Goal: Transaction & Acquisition: Purchase product/service

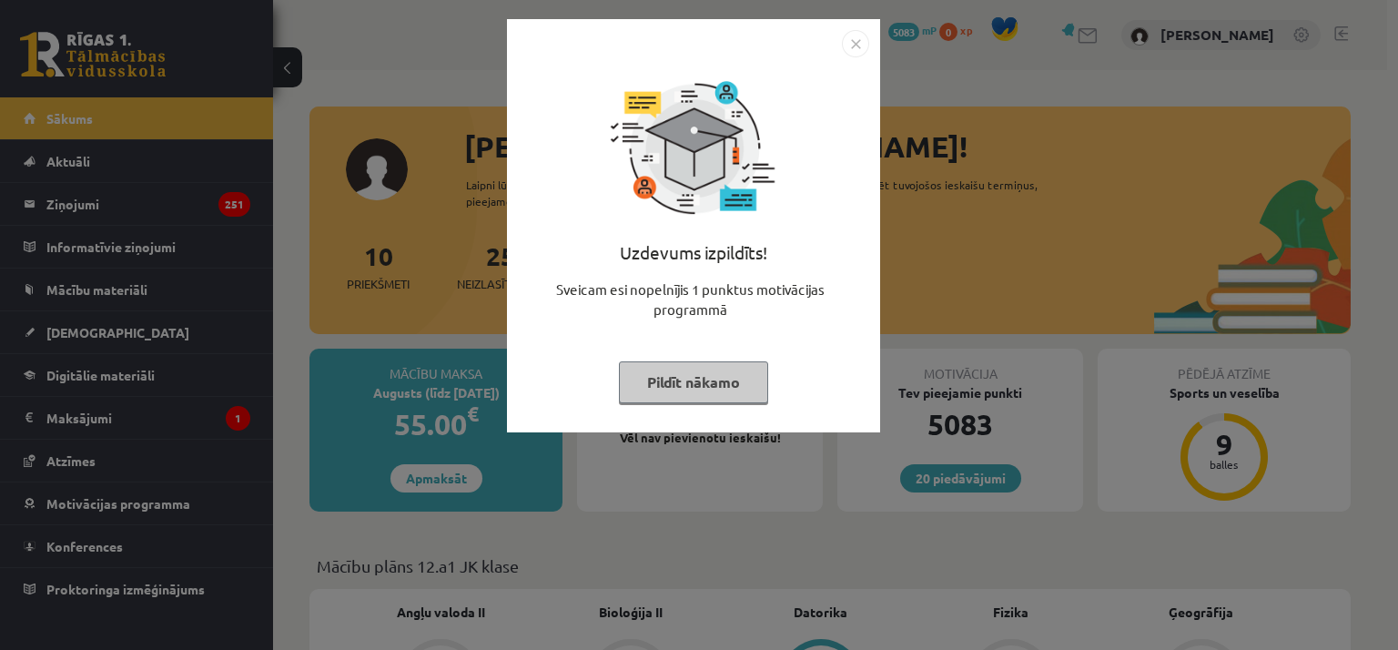
click at [857, 46] on img "Close" at bounding box center [855, 43] width 27 height 27
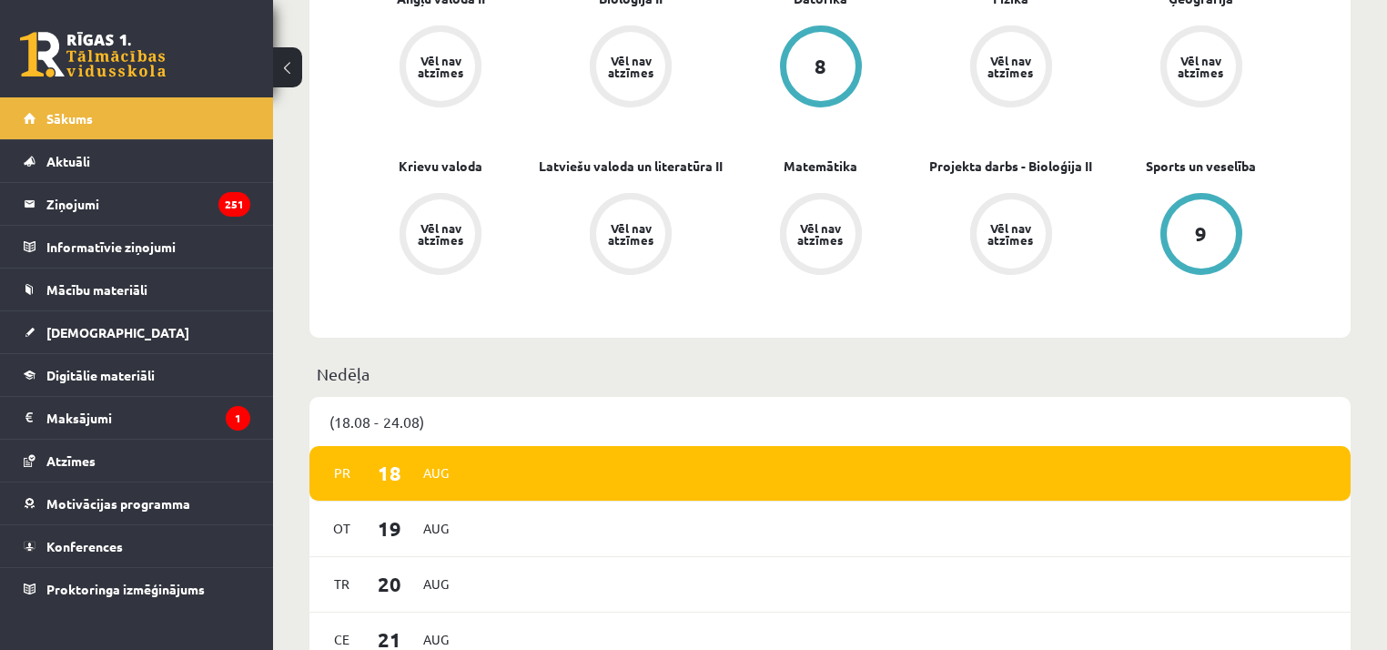
scroll to position [335, 0]
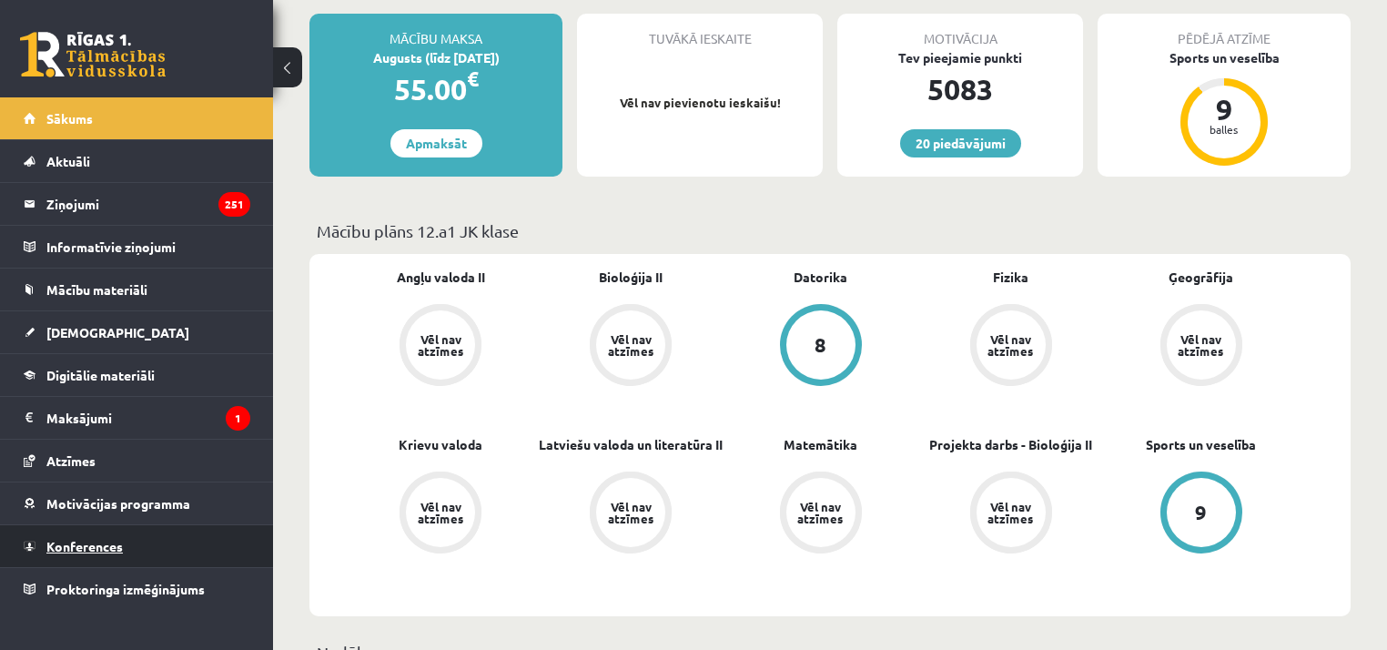
click at [122, 549] on span "Konferences" at bounding box center [84, 546] width 76 height 16
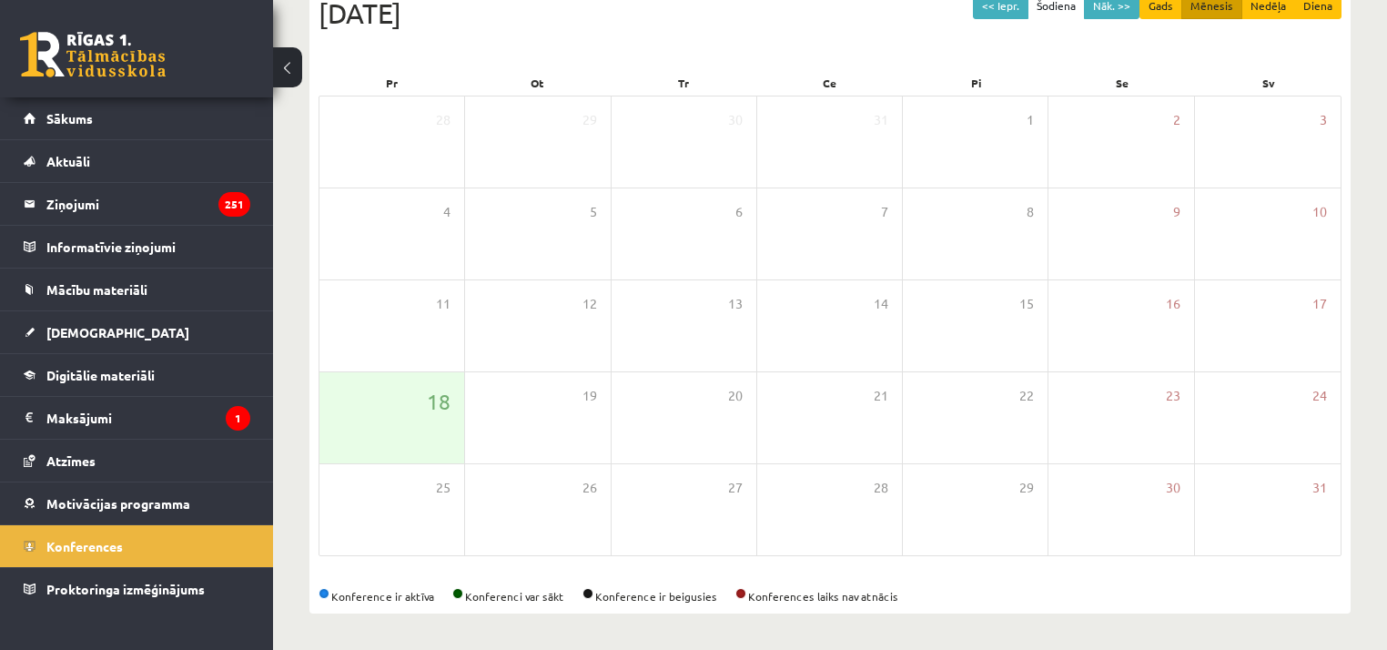
scroll to position [218, 0]
click at [1001, 12] on button "<< Iepr." at bounding box center [1001, 7] width 56 height 26
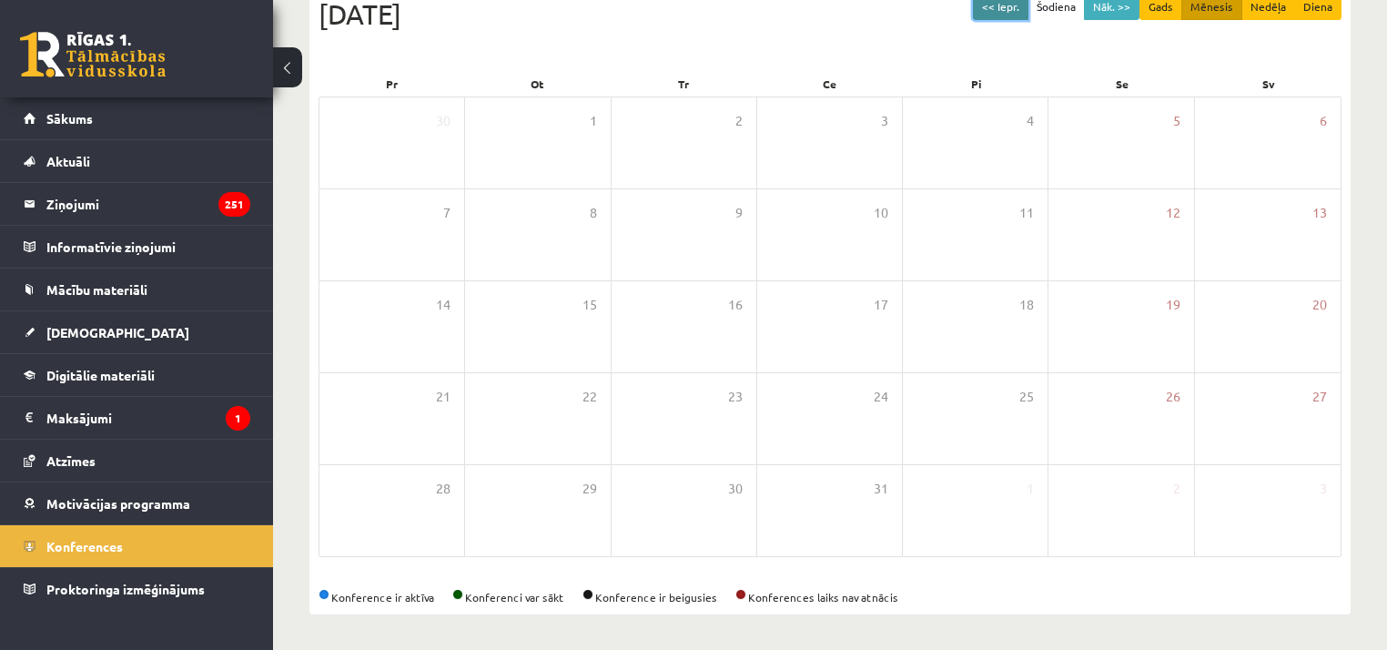
click at [1001, 9] on button "<< Iepr." at bounding box center [1001, 7] width 56 height 26
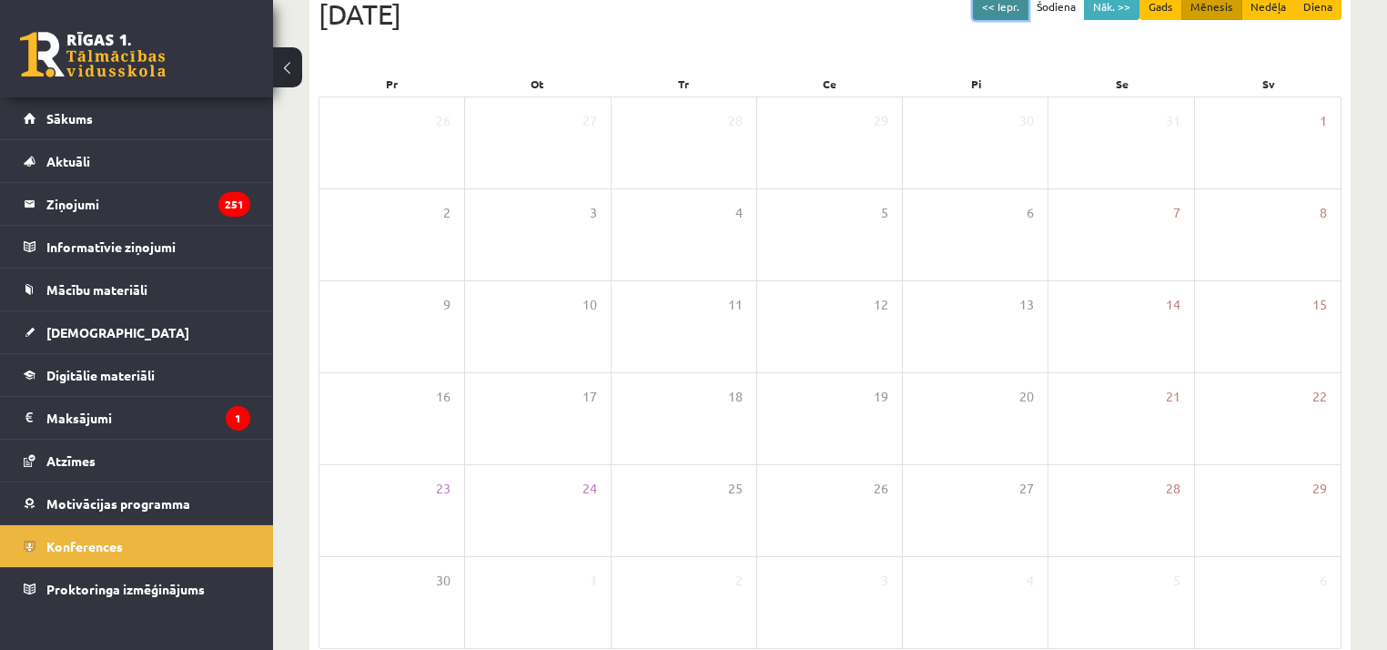
click at [1001, 9] on button "<< Iepr." at bounding box center [1001, 7] width 56 height 26
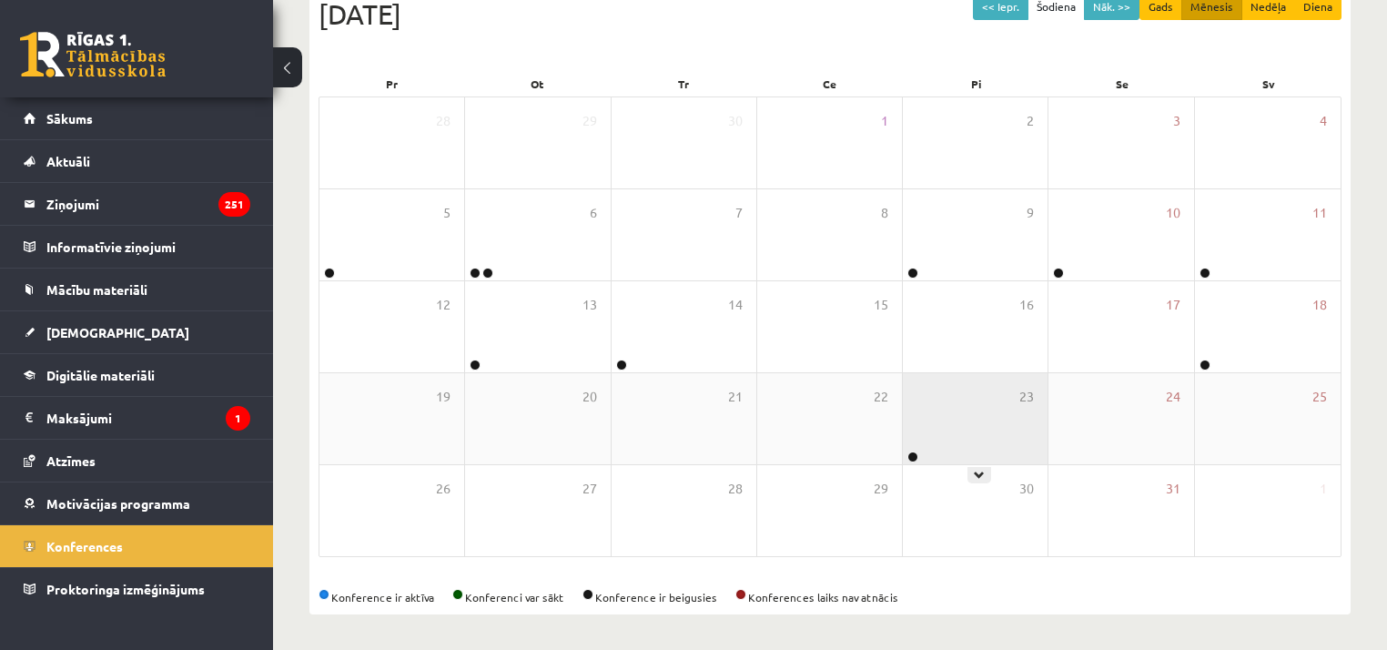
click at [954, 423] on div "23" at bounding box center [975, 418] width 145 height 91
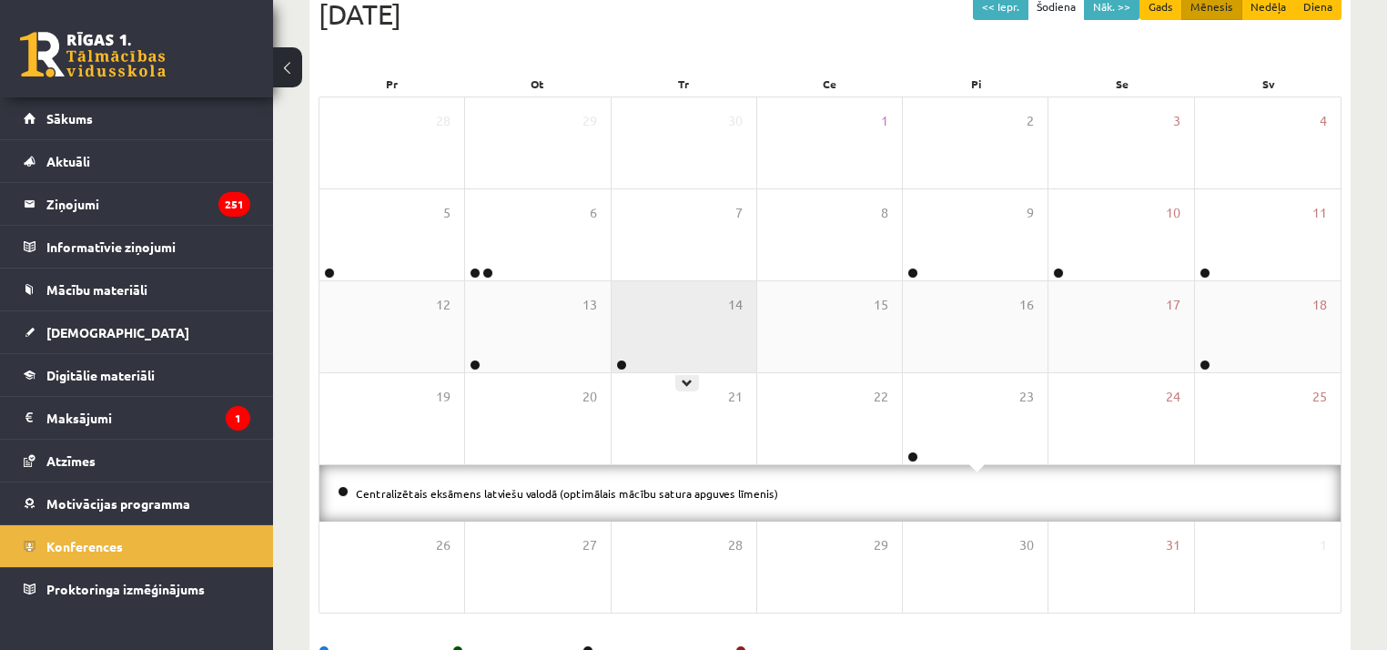
click at [632, 349] on div "14" at bounding box center [684, 326] width 145 height 91
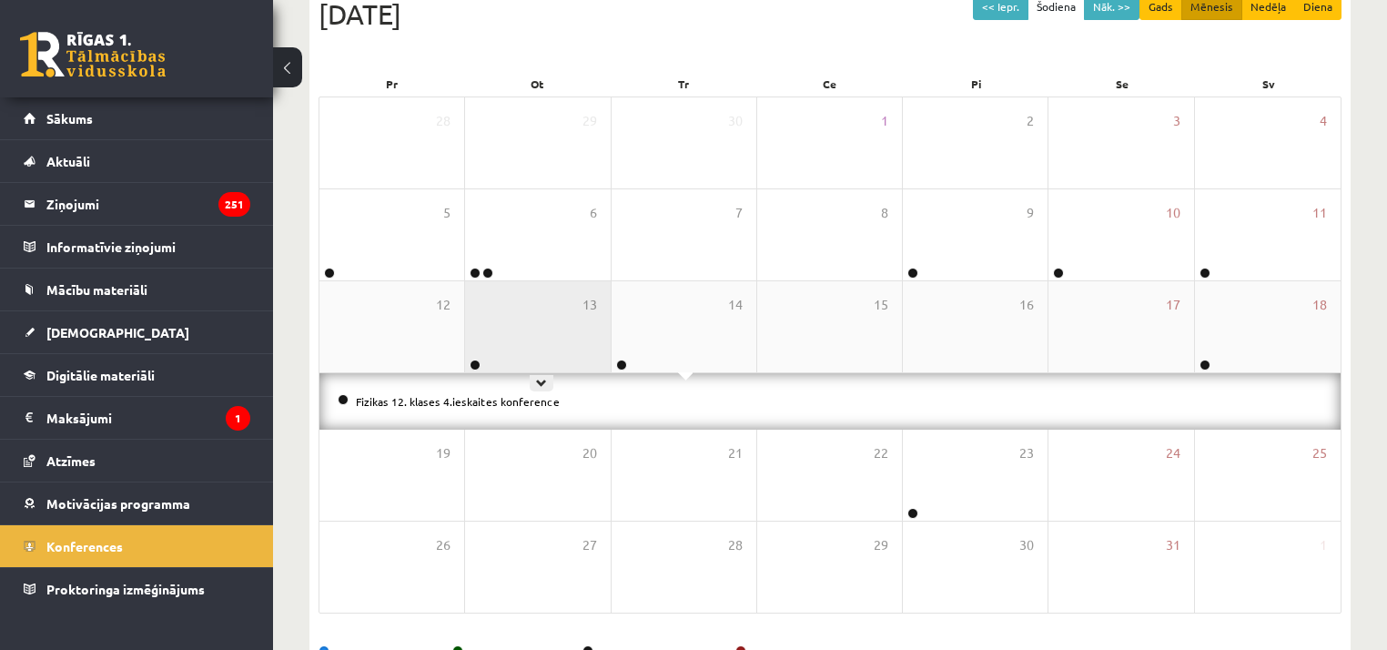
click at [547, 335] on div "13" at bounding box center [537, 326] width 145 height 91
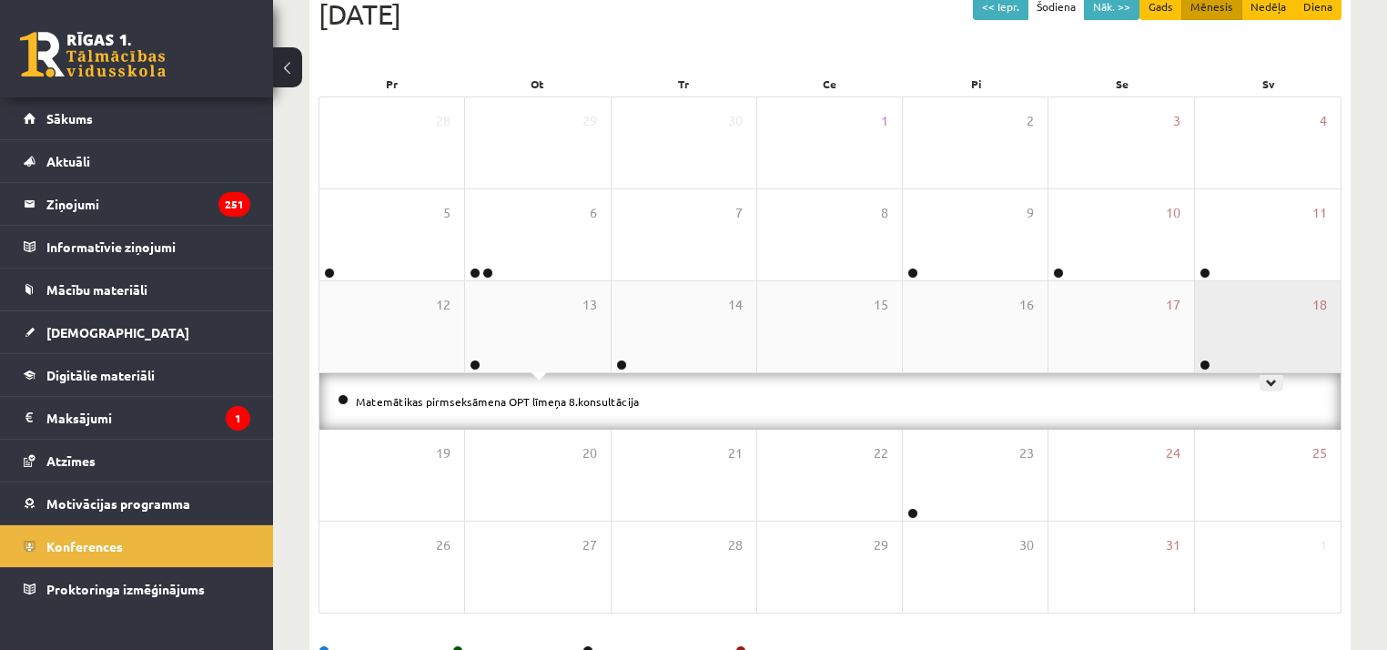
click at [1246, 331] on div "18" at bounding box center [1268, 326] width 146 height 91
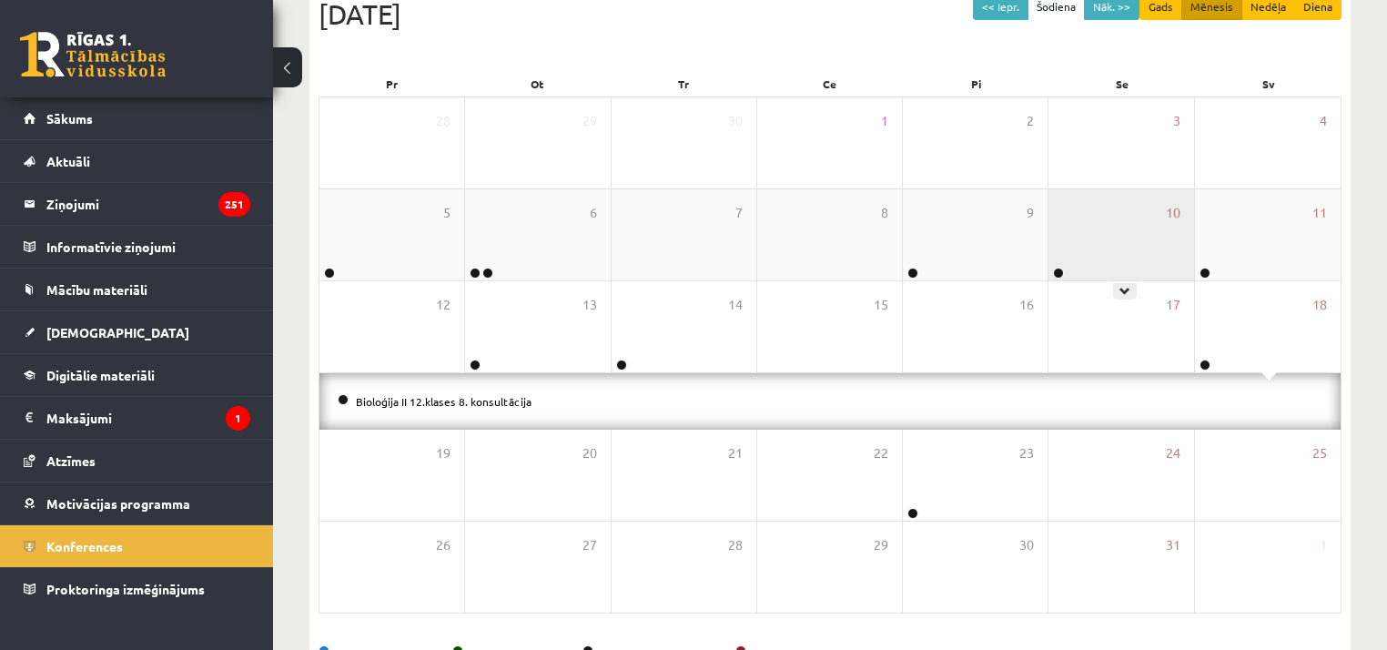
click at [1159, 255] on div "10" at bounding box center [1121, 234] width 145 height 91
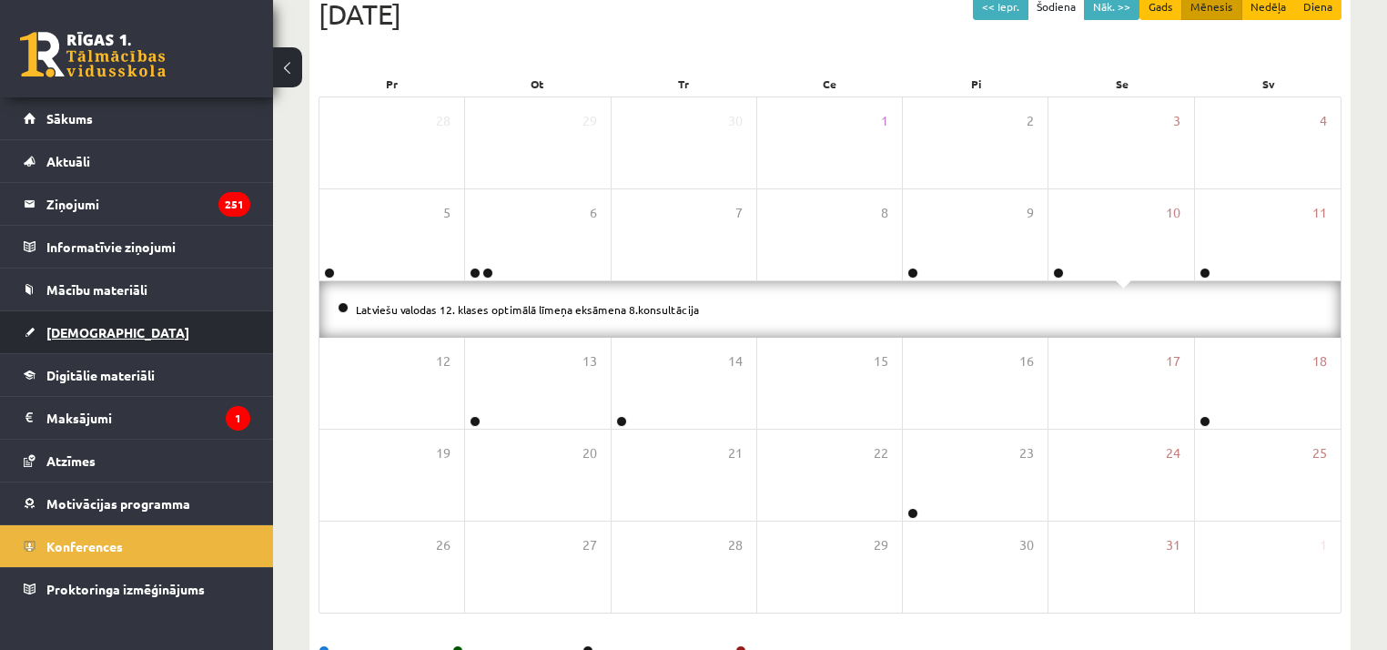
click at [124, 345] on link "[DEMOGRAPHIC_DATA]" at bounding box center [137, 332] width 227 height 42
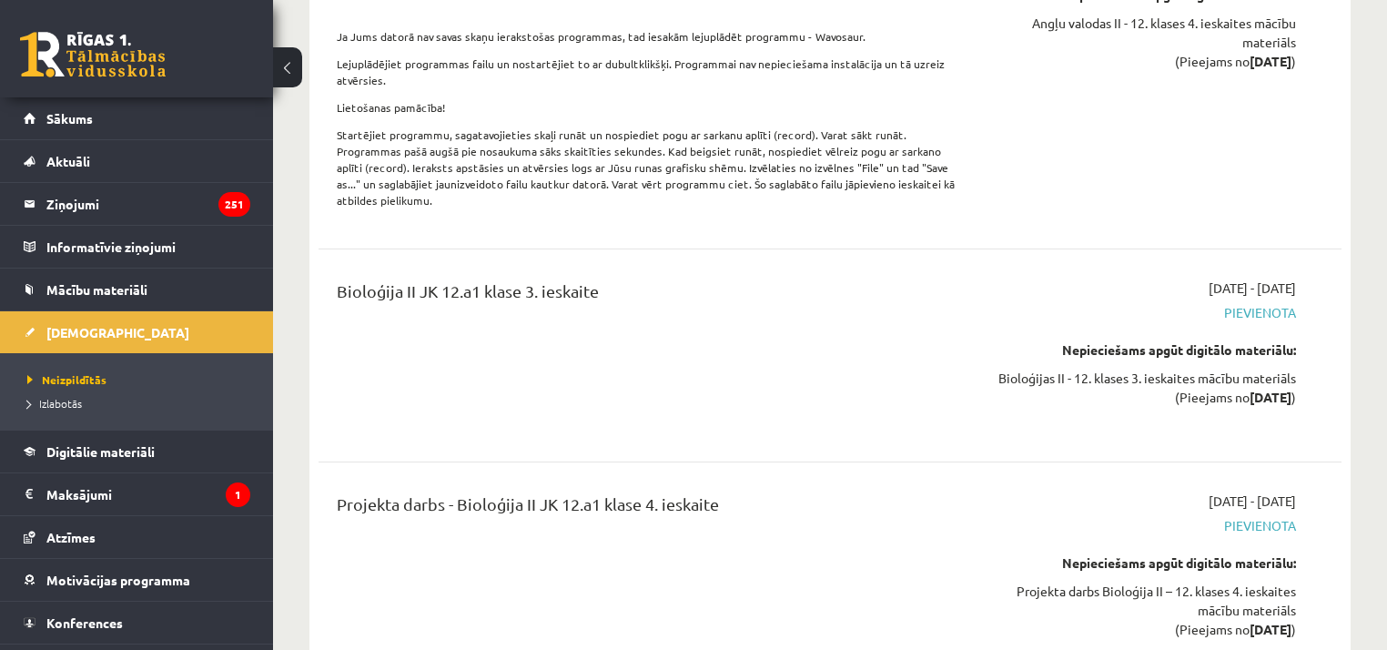
scroll to position [218, 0]
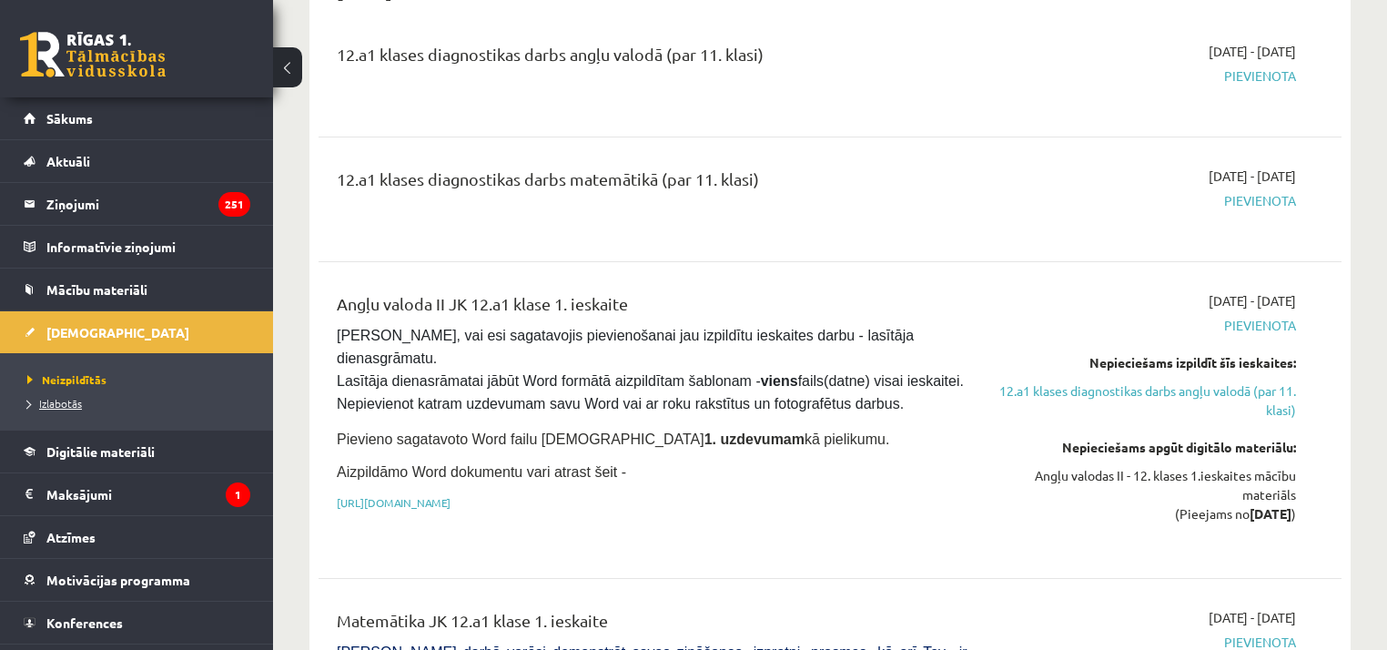
click at [86, 407] on link "Izlabotās" at bounding box center [141, 403] width 228 height 16
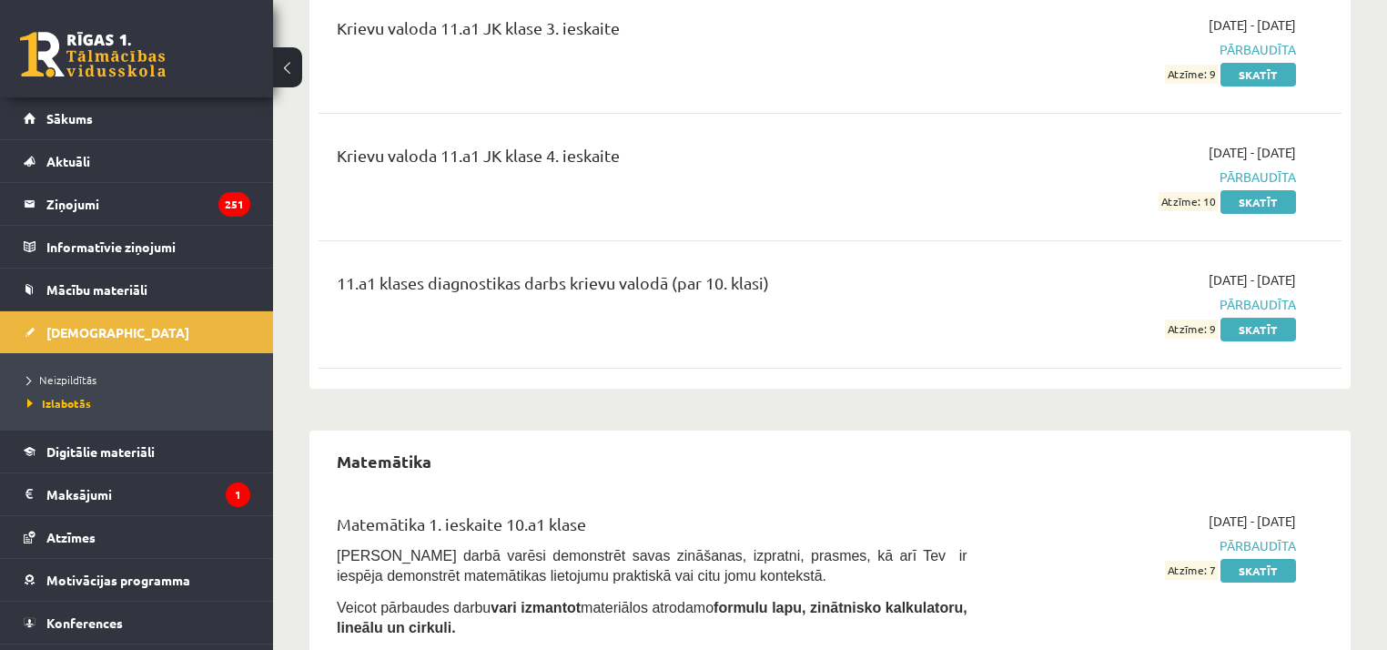
scroll to position [6035, 0]
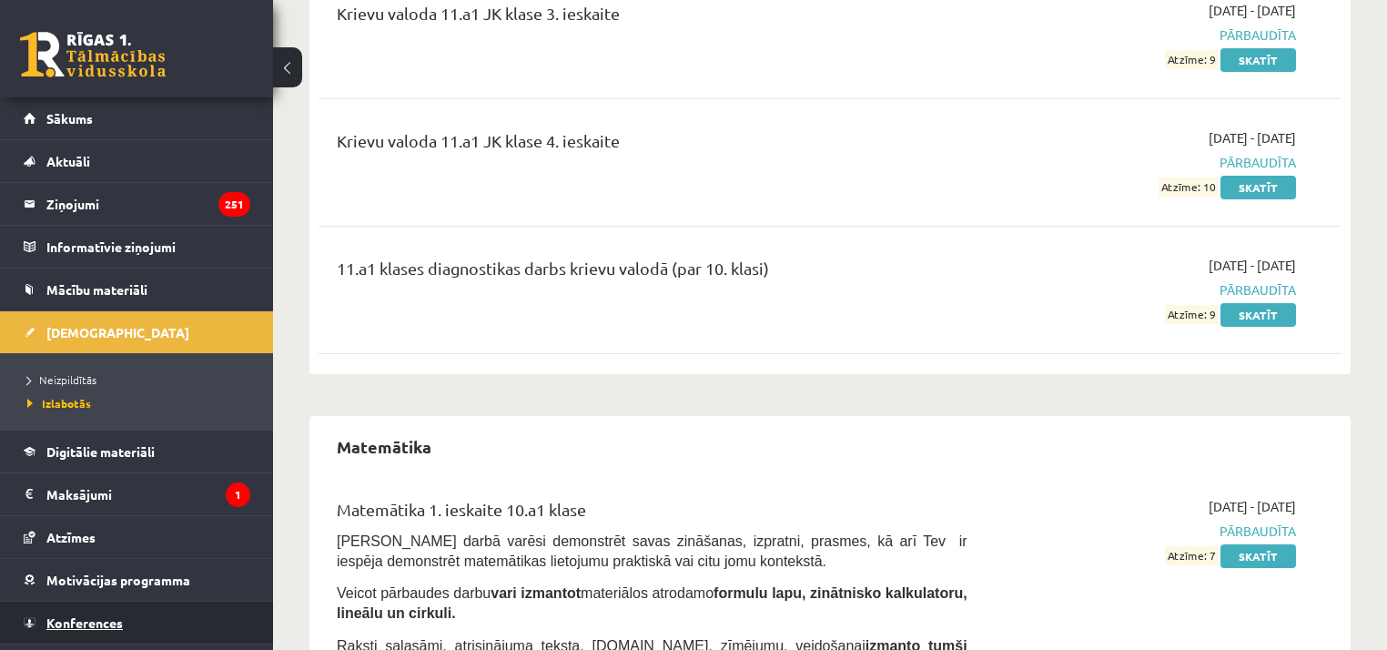
click at [51, 632] on link "Konferences" at bounding box center [137, 623] width 227 height 42
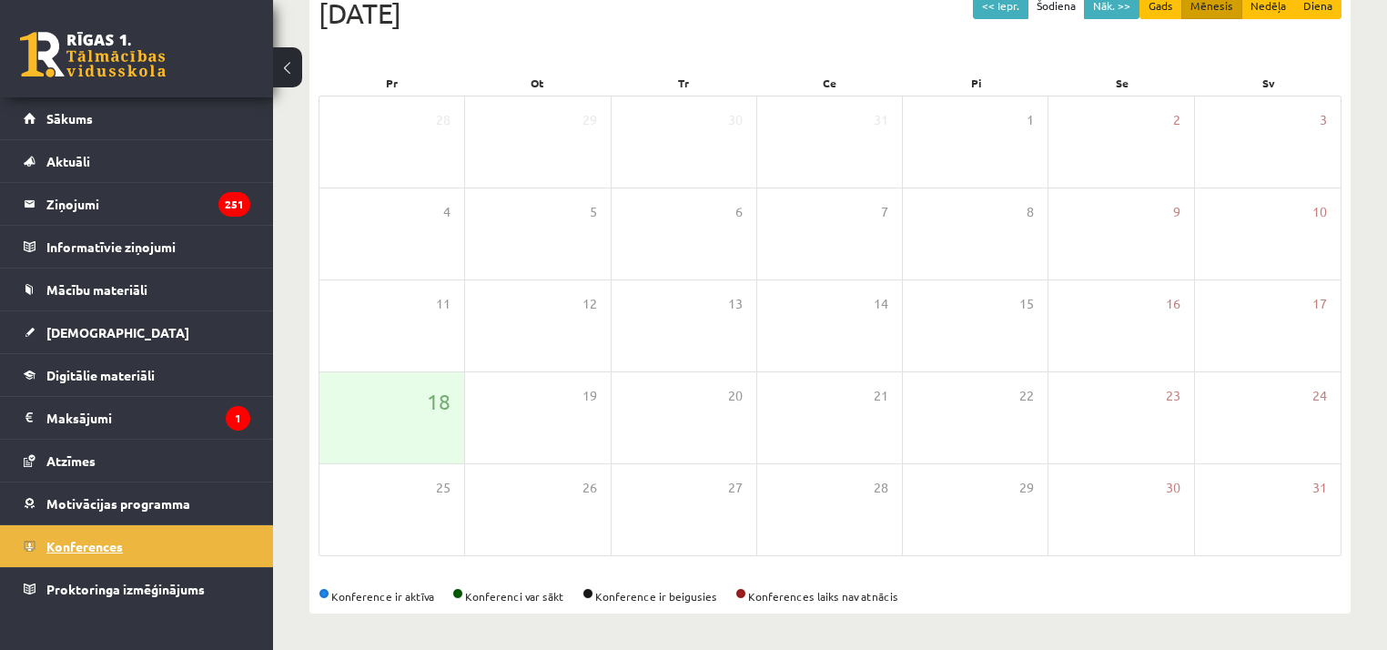
scroll to position [218, 0]
click at [1004, 15] on button "<< Iepr." at bounding box center [1001, 7] width 56 height 26
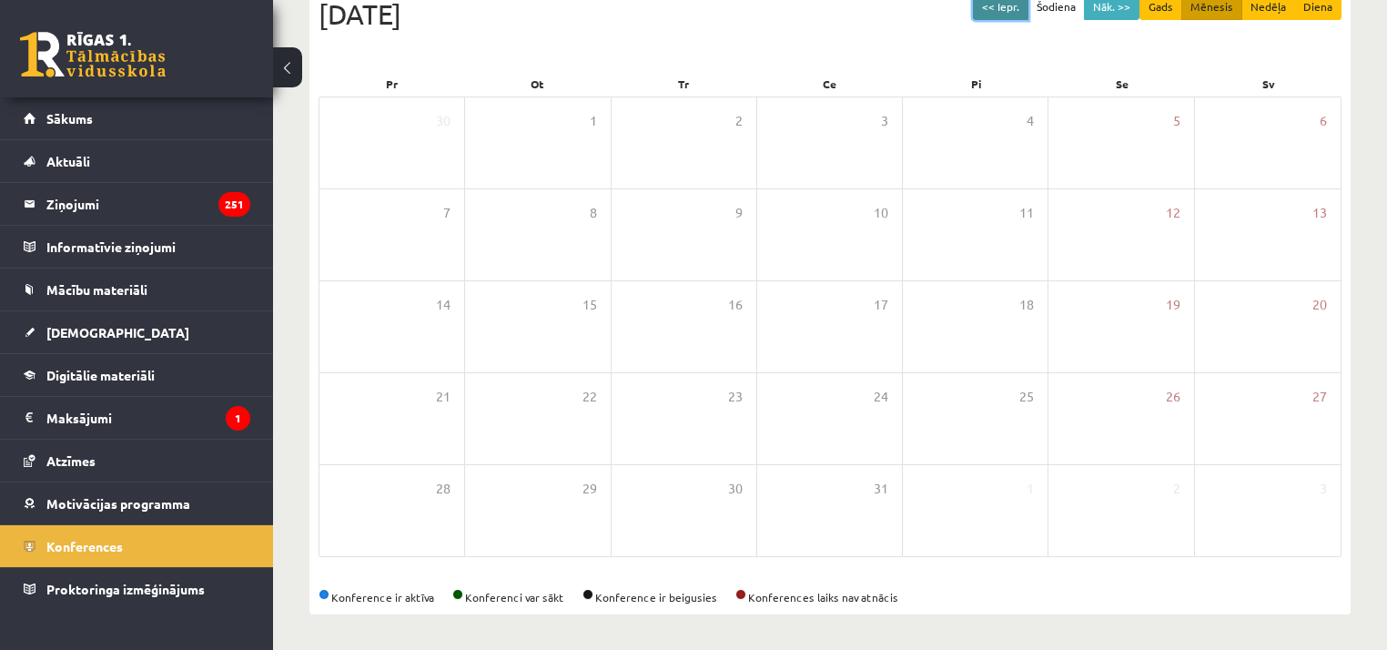
click at [1004, 15] on button "<< Iepr." at bounding box center [1001, 7] width 56 height 26
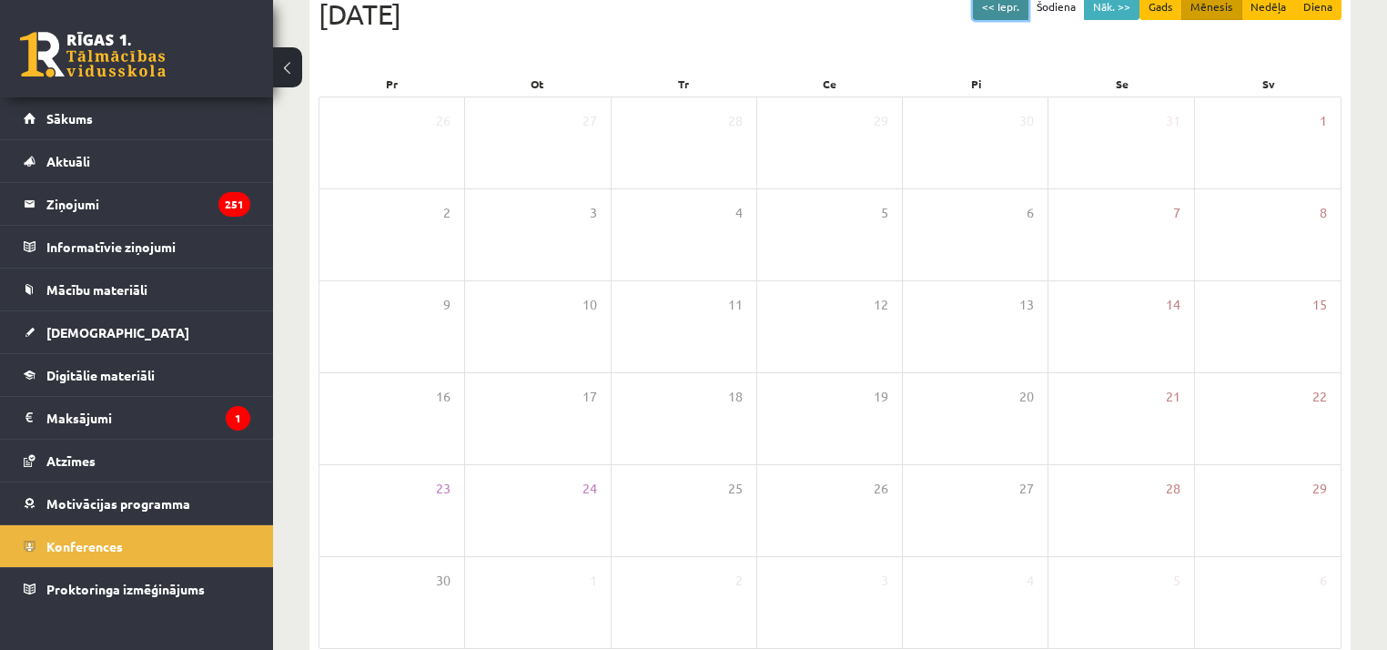
click at [1004, 15] on button "<< Iepr." at bounding box center [1001, 7] width 56 height 26
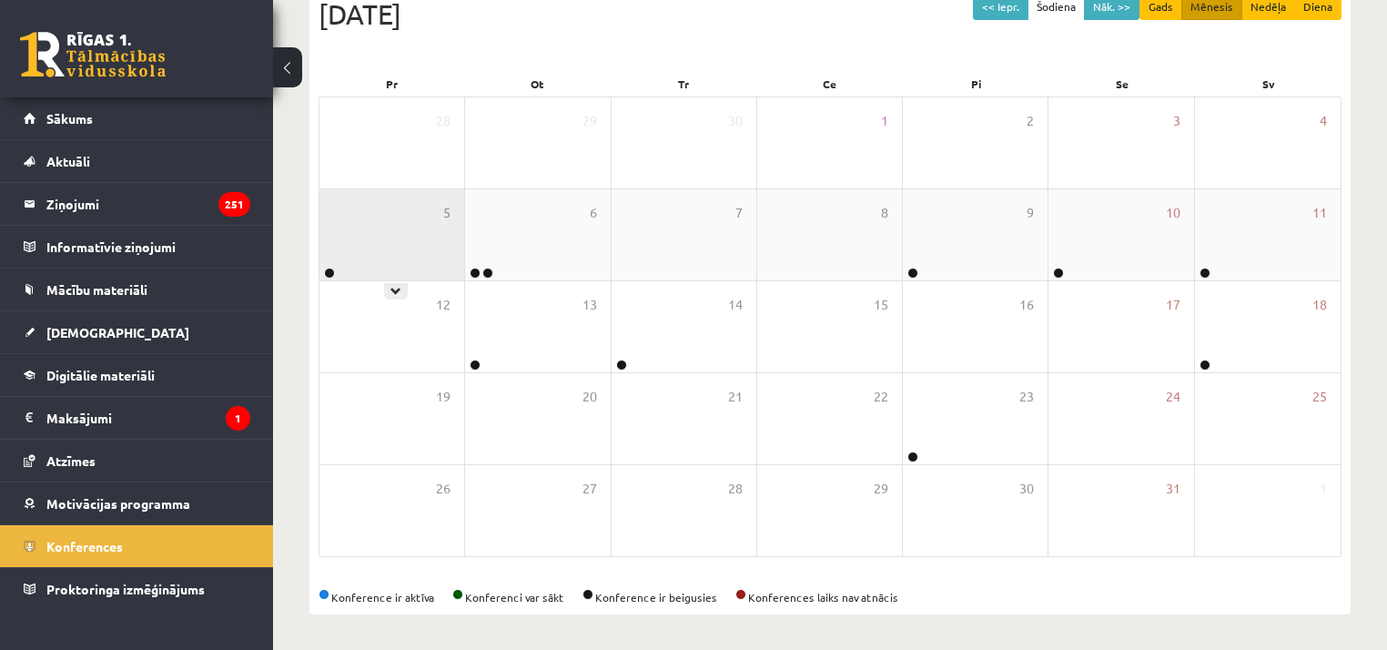
click at [397, 227] on div "5" at bounding box center [391, 234] width 145 height 91
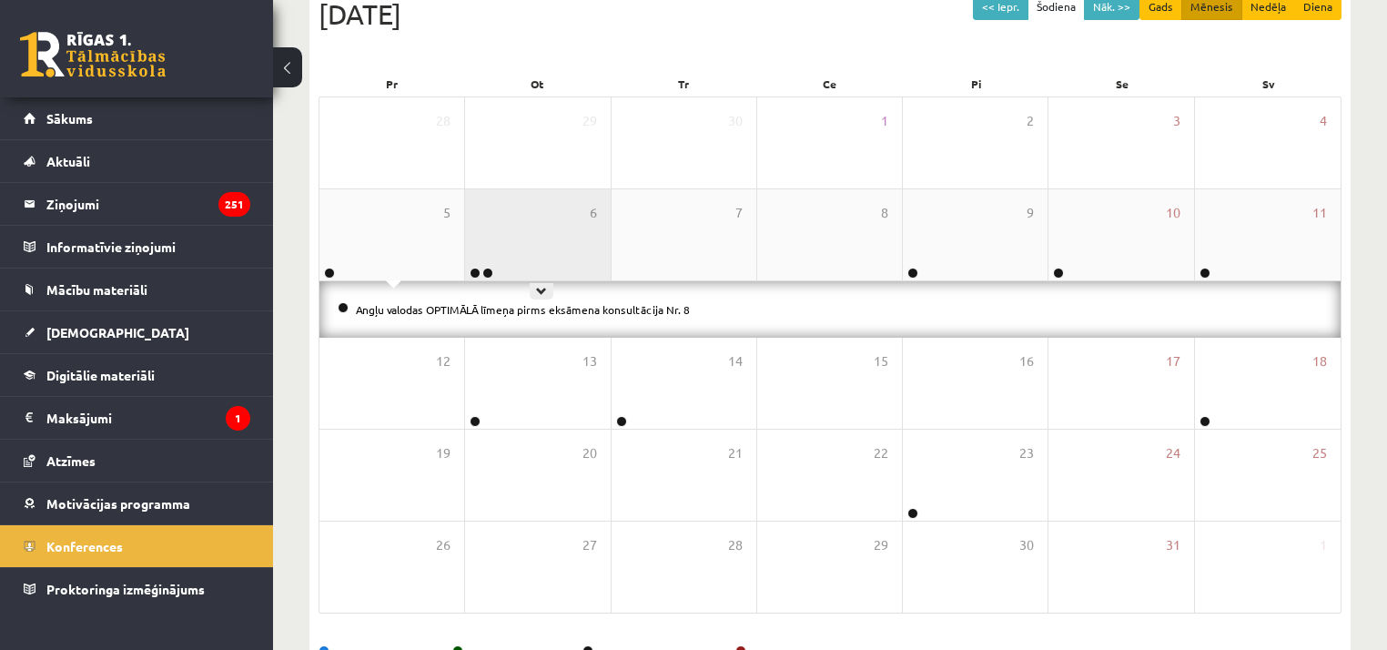
click at [561, 255] on div "6" at bounding box center [537, 234] width 145 height 91
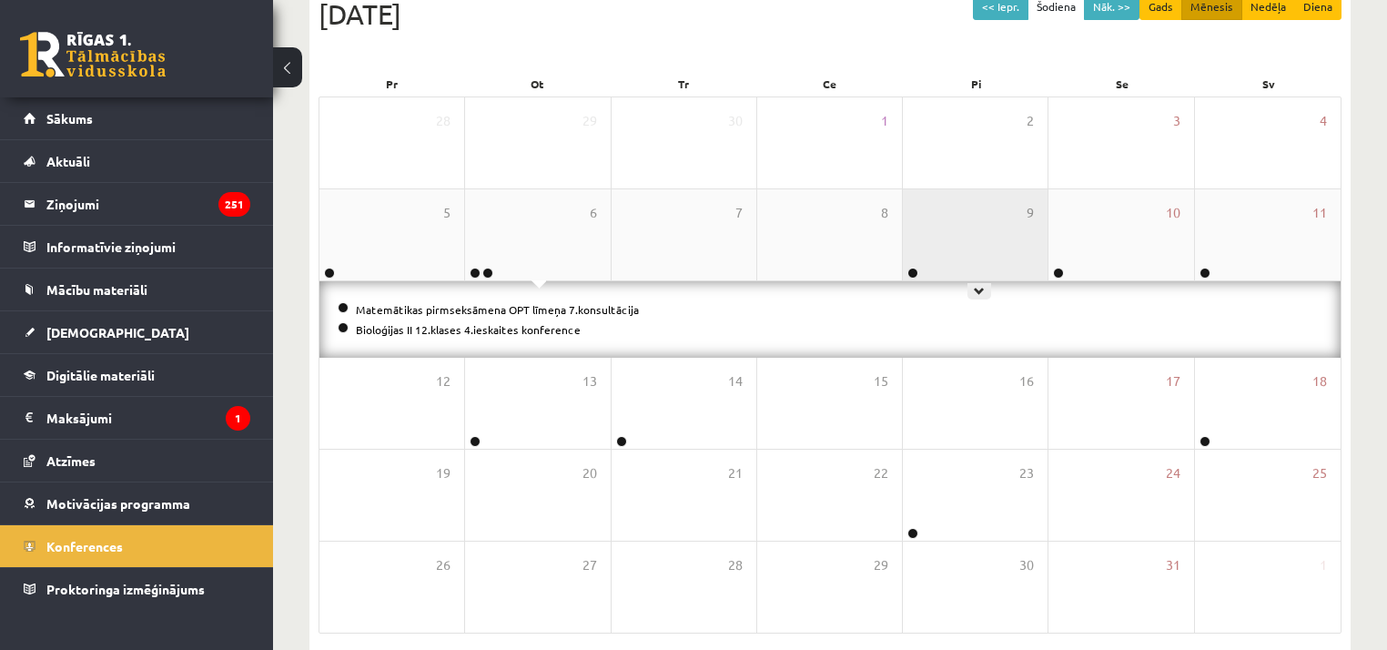
click at [943, 244] on div "9" at bounding box center [975, 234] width 145 height 91
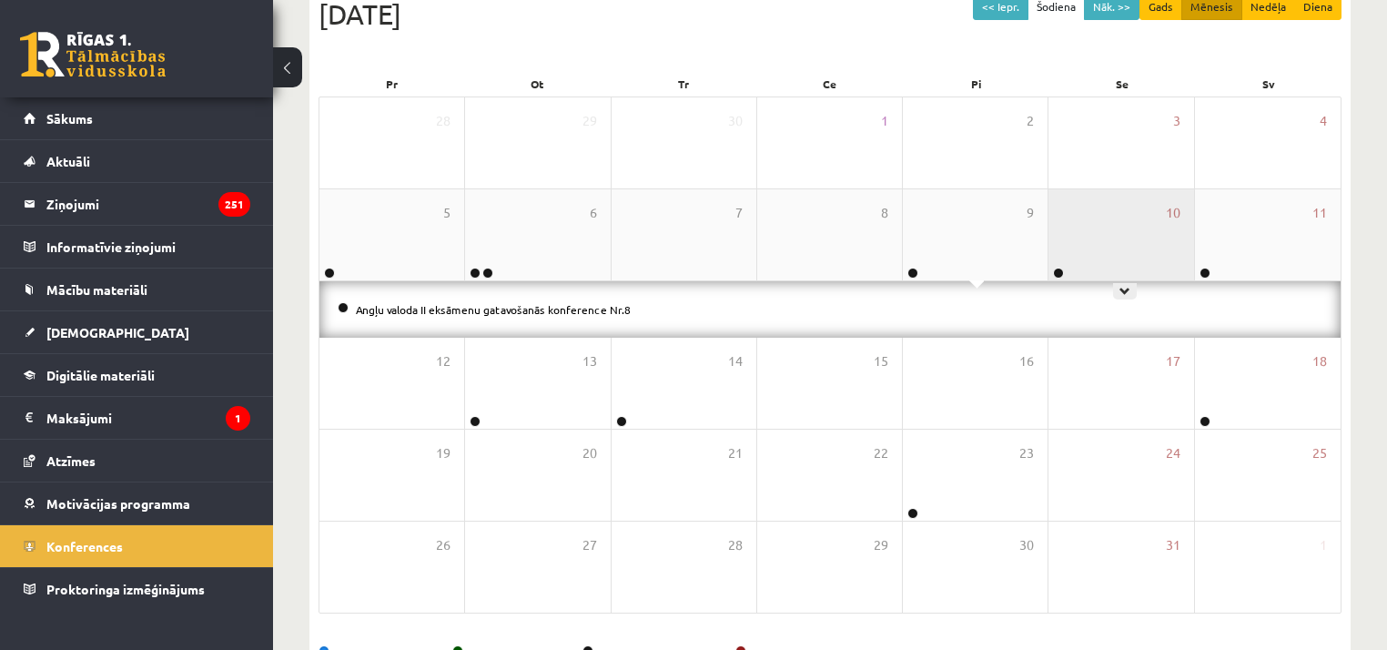
click at [1109, 253] on div "10" at bounding box center [1121, 234] width 145 height 91
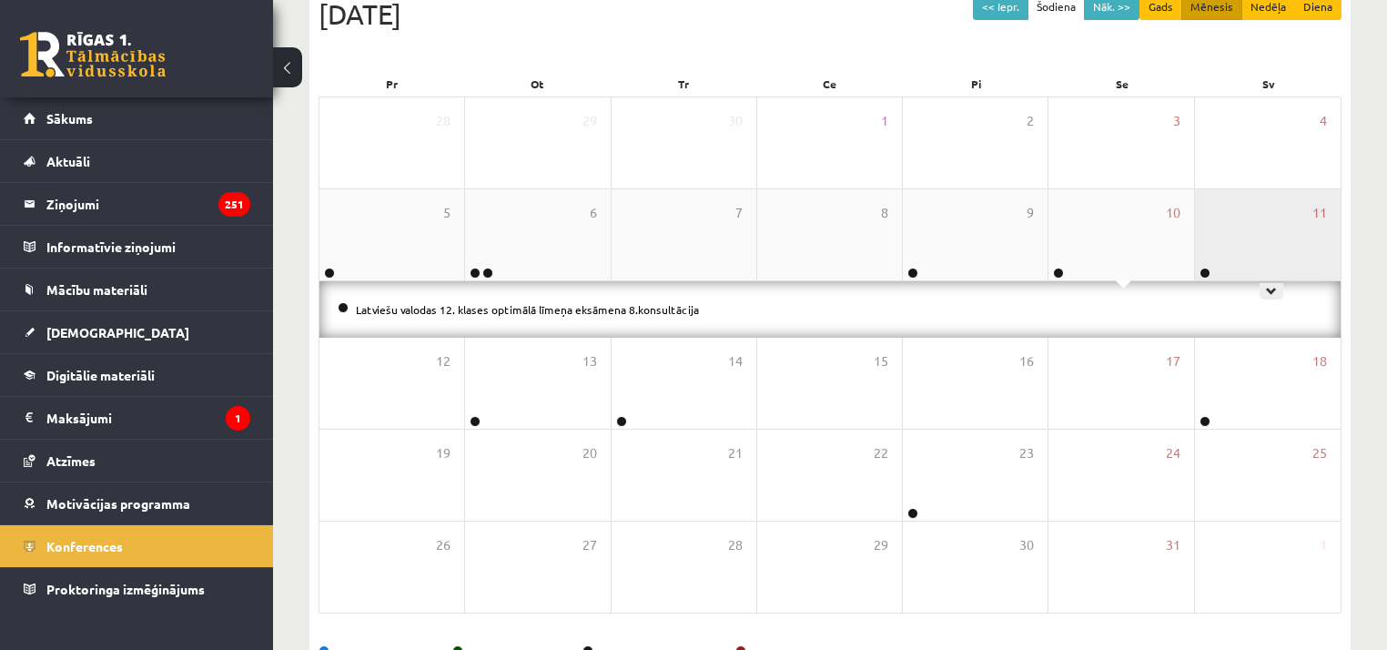
click at [1219, 233] on div "11" at bounding box center [1268, 234] width 146 height 91
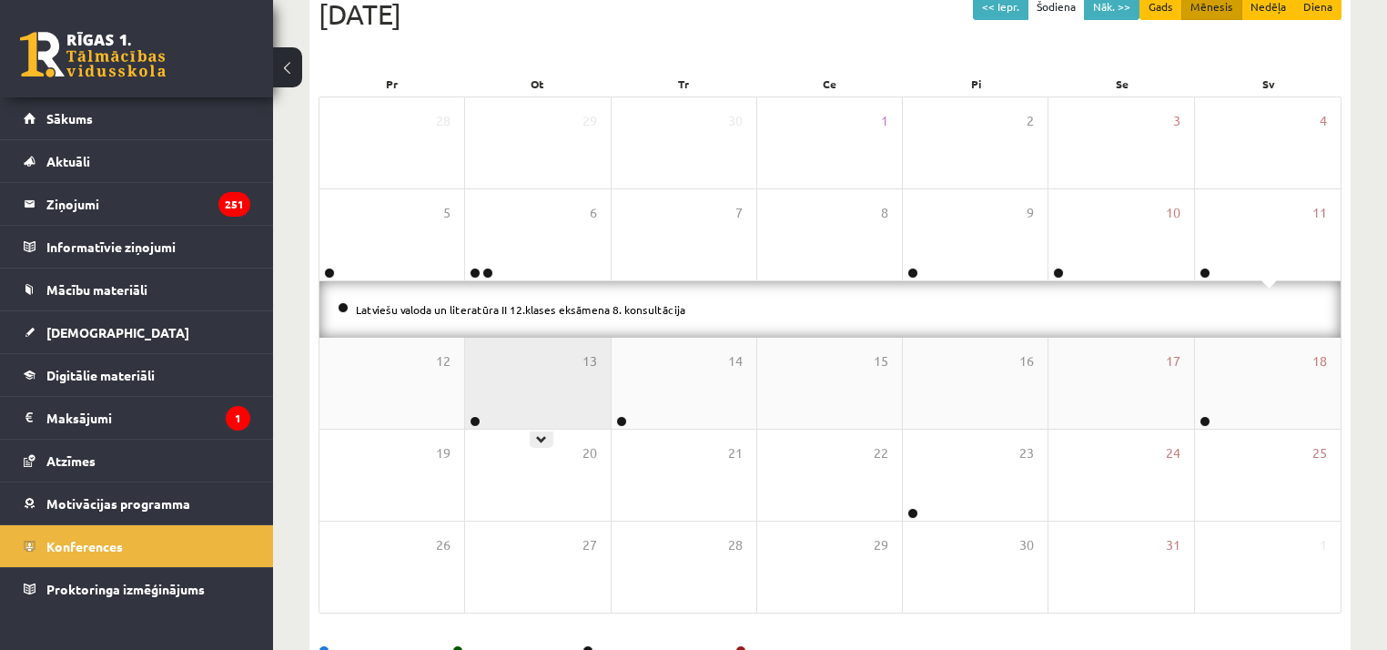
click at [561, 352] on div "13" at bounding box center [537, 383] width 145 height 91
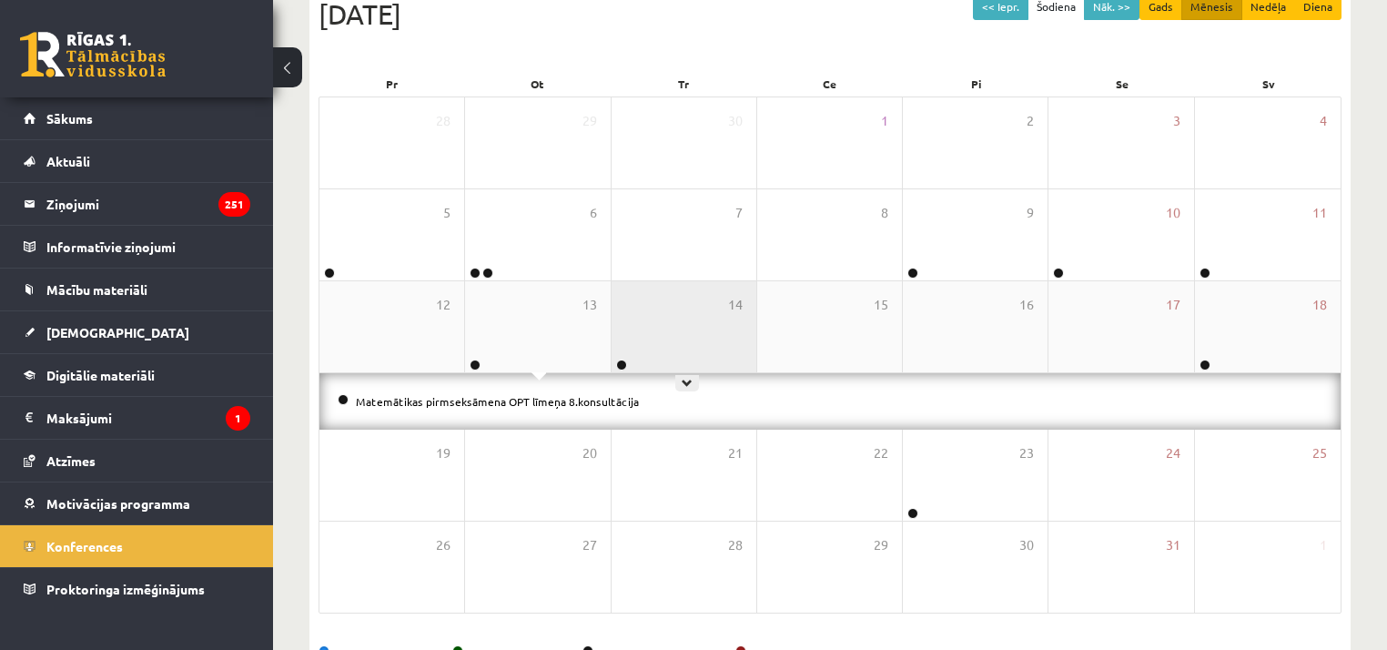
click at [660, 350] on div "14" at bounding box center [684, 326] width 145 height 91
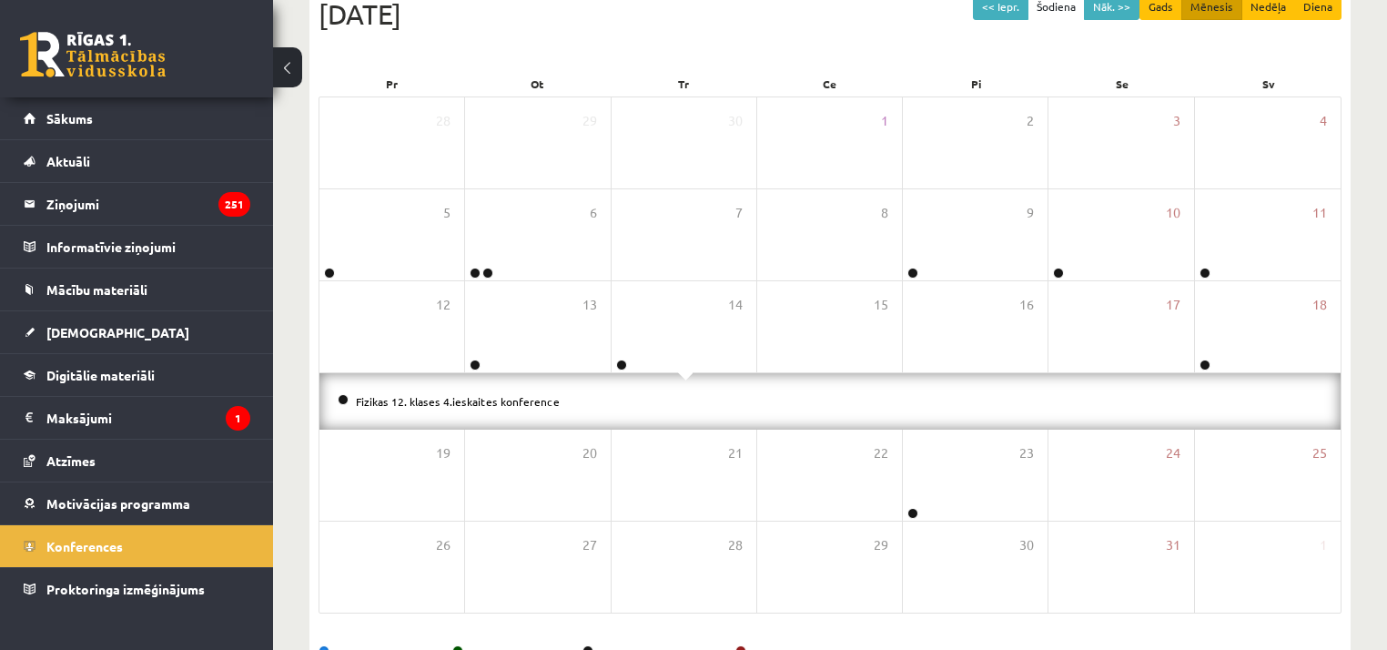
click at [1289, 373] on div "Fizikas 12. klases 4.ieskaites konference" at bounding box center [829, 401] width 1021 height 56
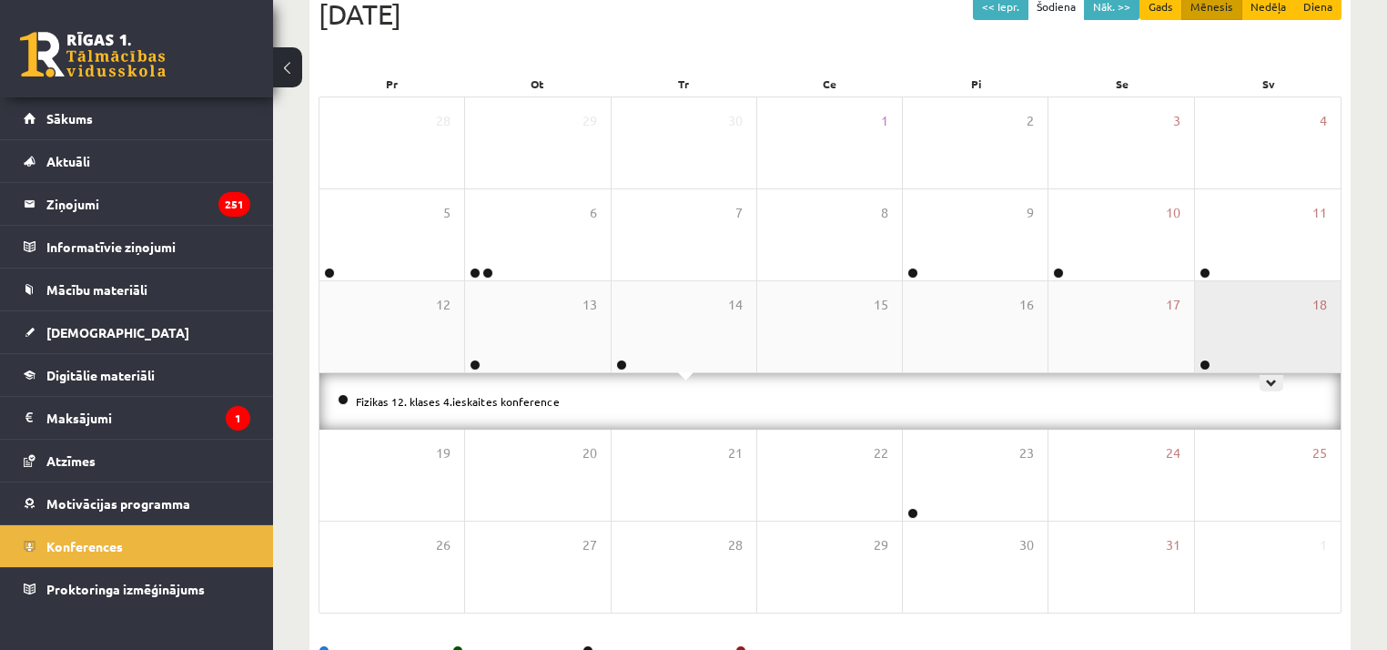
click at [1275, 360] on div "18" at bounding box center [1268, 326] width 146 height 91
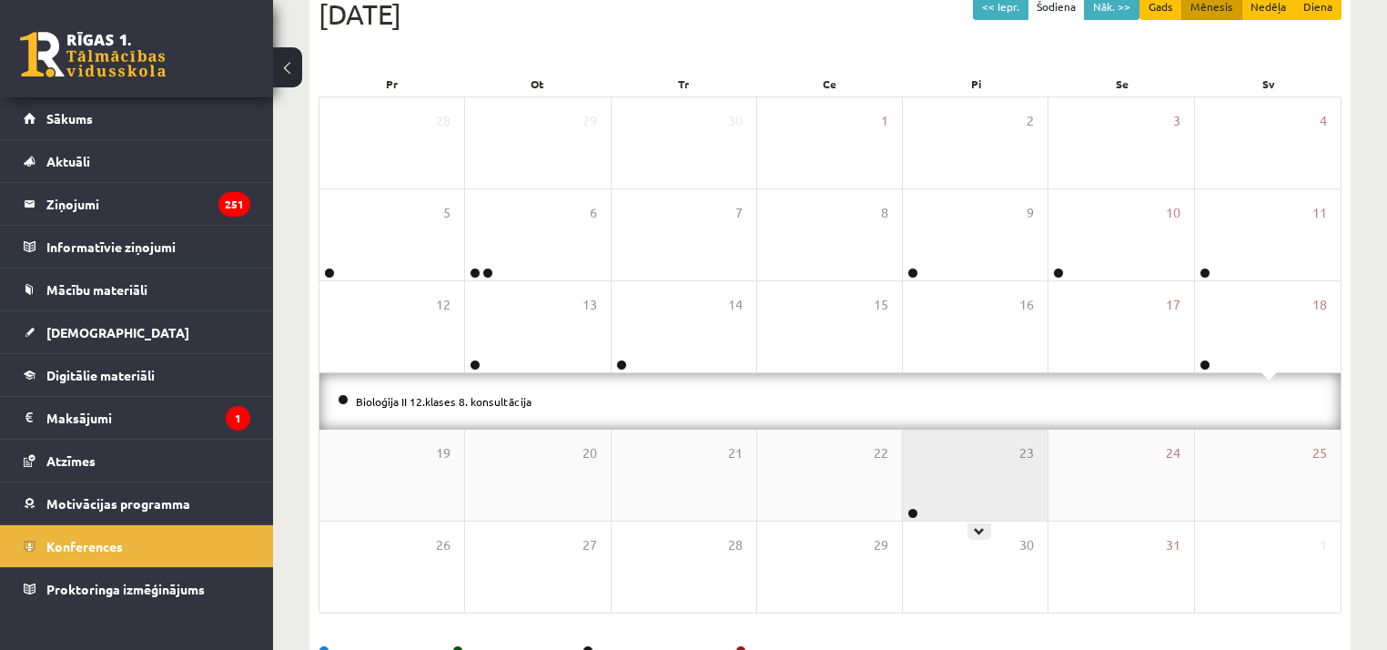
click at [1031, 478] on div "23" at bounding box center [975, 475] width 145 height 91
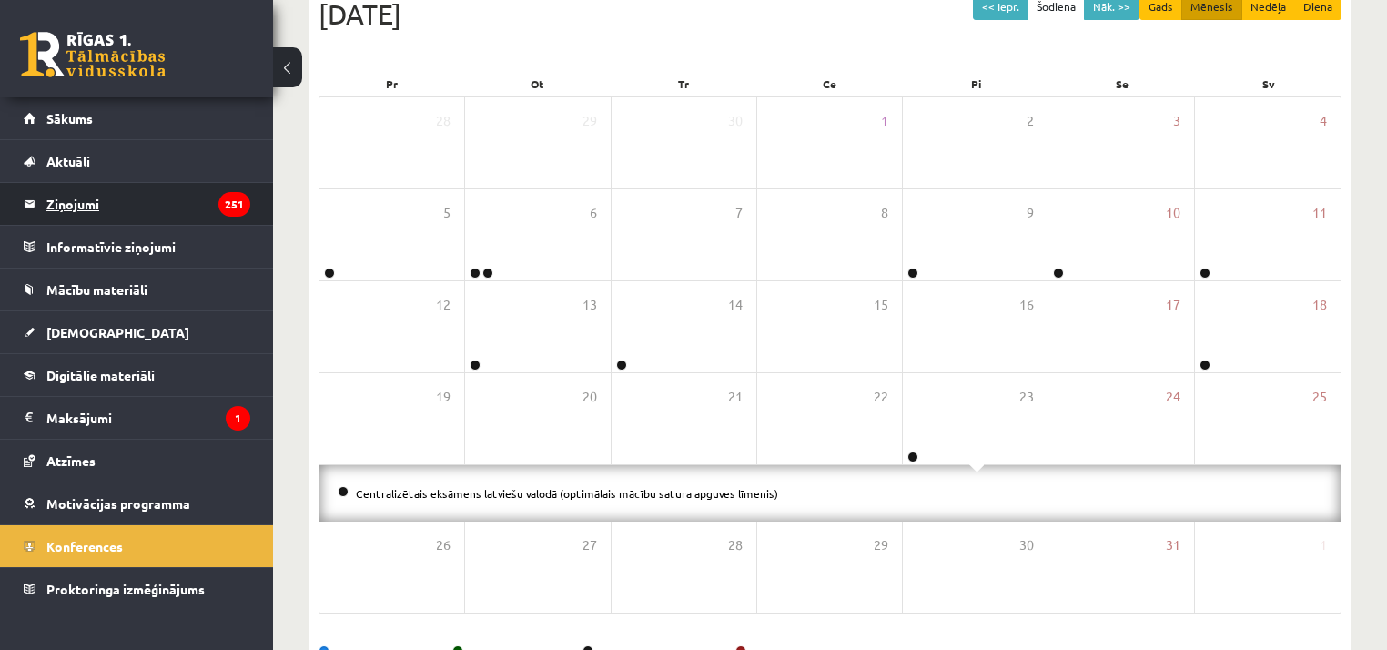
click at [123, 208] on legend "Ziņojumi 251" at bounding box center [148, 204] width 204 height 42
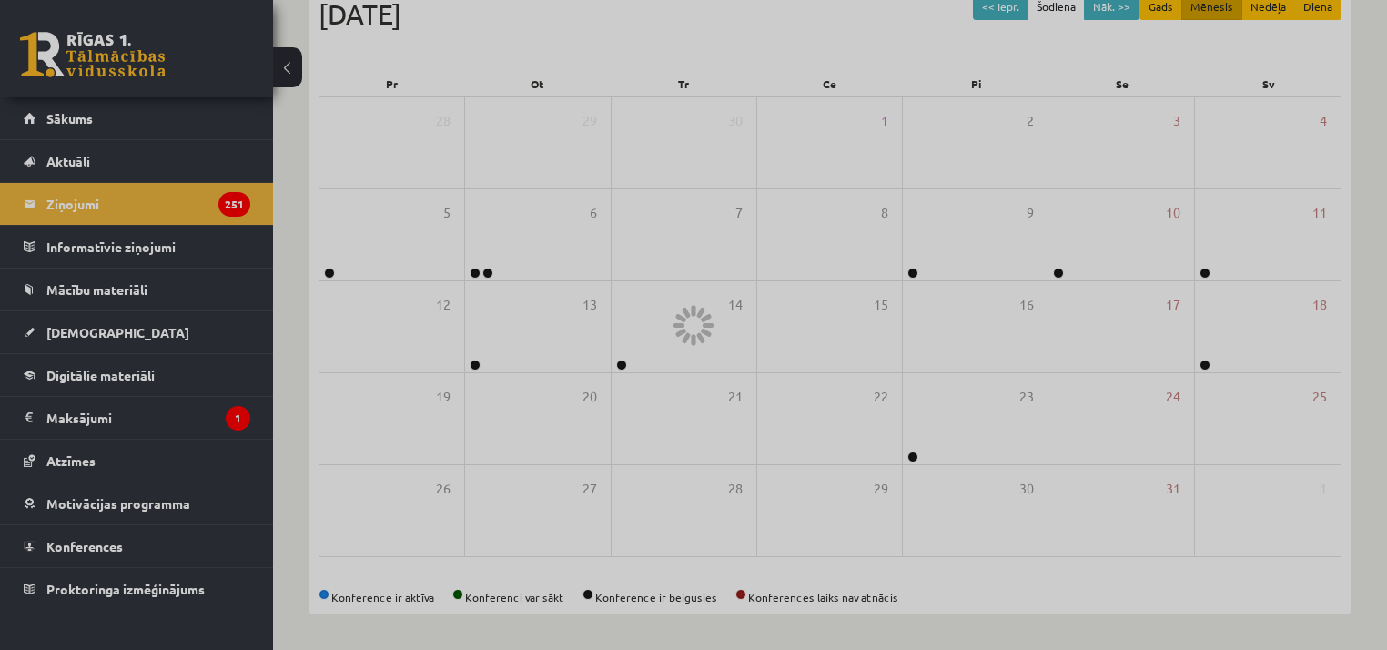
drag, startPoint x: 1386, startPoint y: 229, endPoint x: 1391, endPoint y: 251, distance: 22.3
click at [1387, 149] on html "20 Dāvanas 5083 mP 0 xp Daniels Birziņš Sākums Aktuāli Kā mācīties eSKOLĀ Konta…" at bounding box center [693, 107] width 1387 height 650
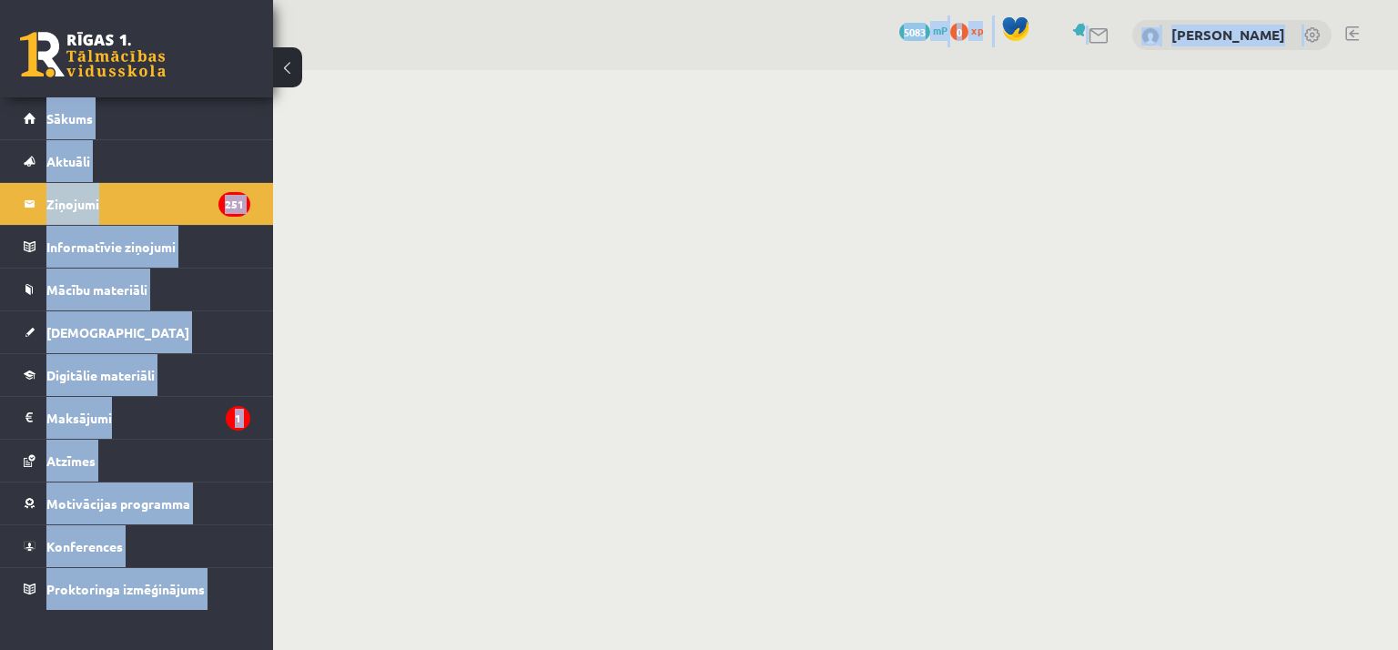
click at [794, 14] on div "20 Dāvanas 5083 mP 0 xp Daniels Birziņš" at bounding box center [835, 35] width 1125 height 70
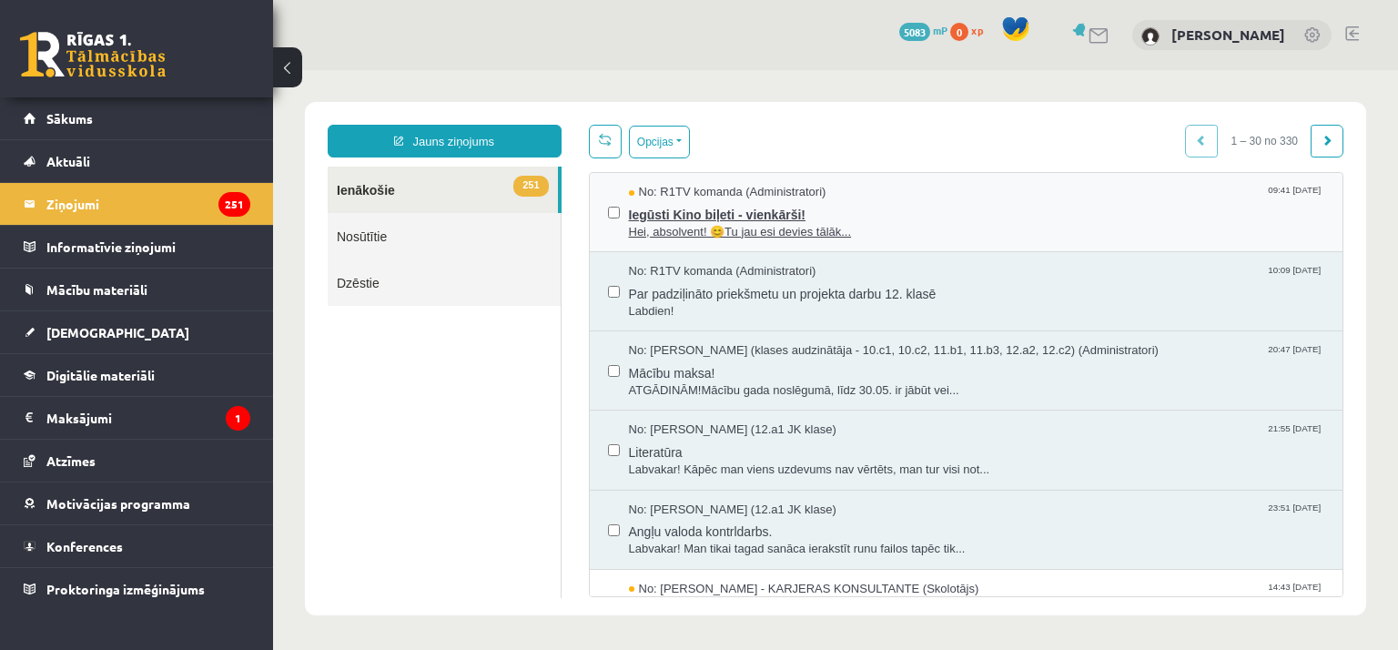
click at [967, 233] on span "Hei, absolvent! 😊Tu jau esi devies tālāk..." at bounding box center [977, 232] width 696 height 17
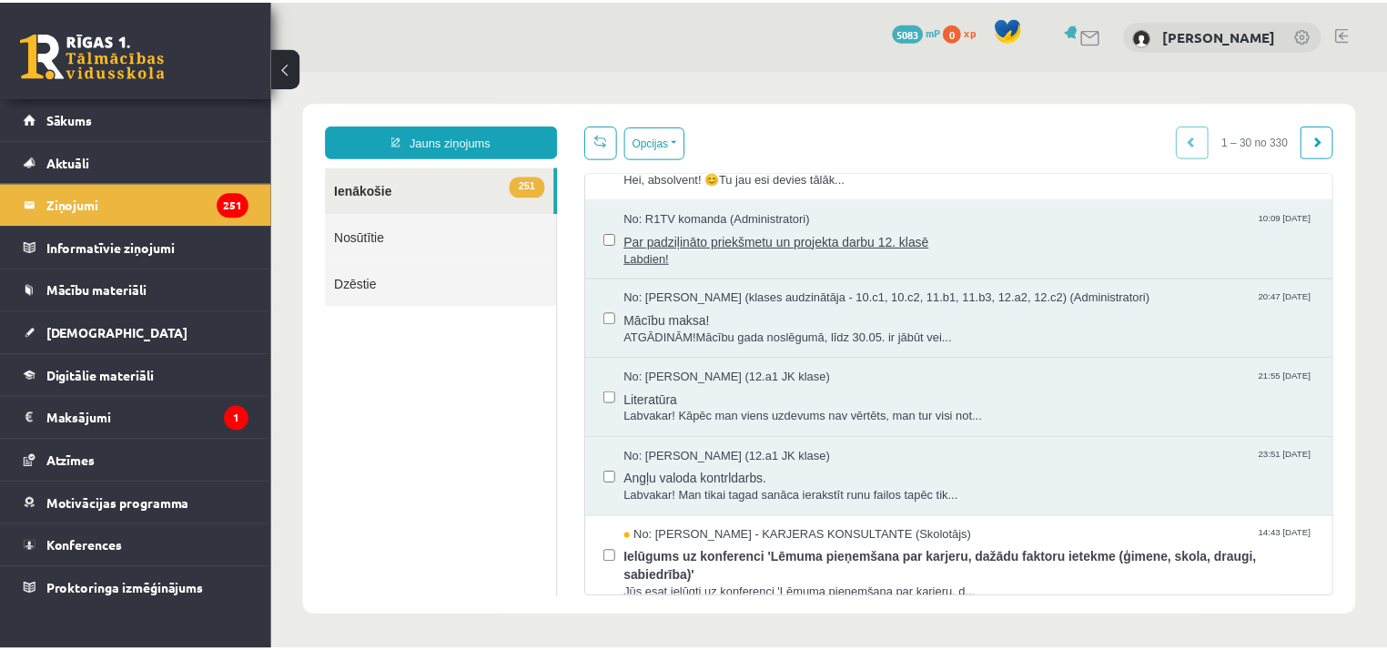
scroll to position [62, 0]
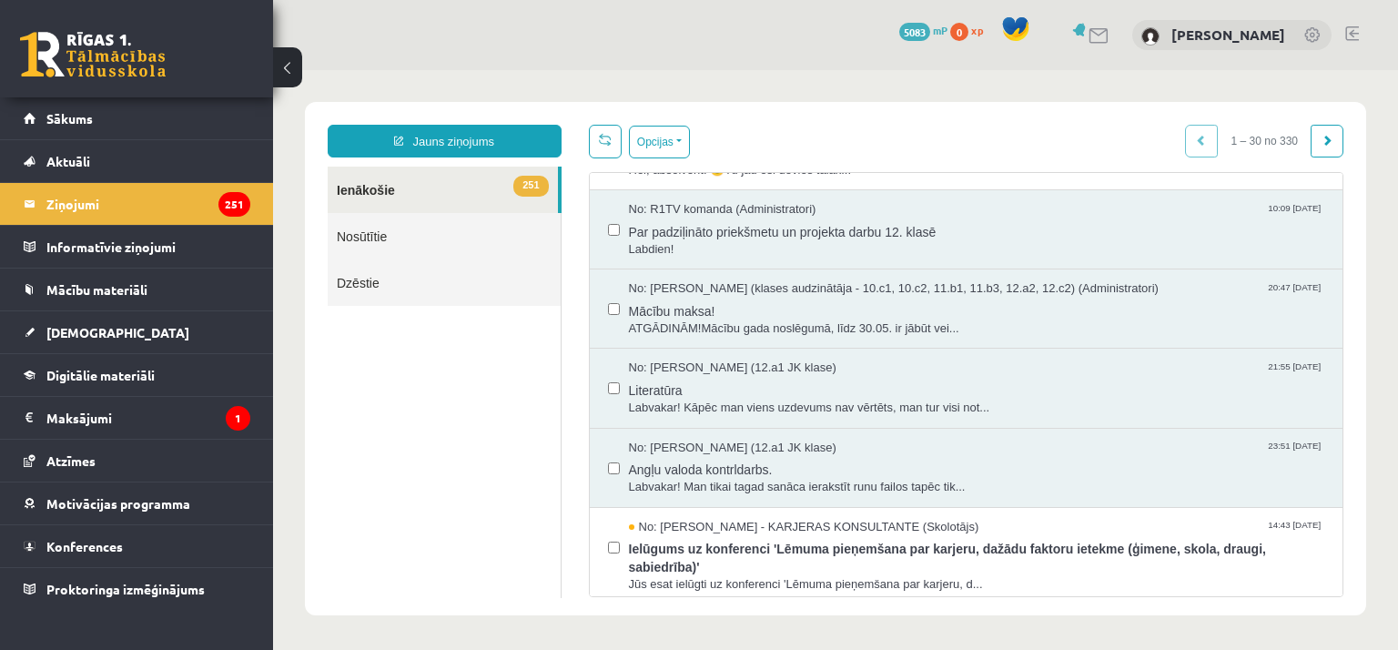
drag, startPoint x: 1334, startPoint y: 243, endPoint x: 1329, endPoint y: 277, distance: 34.1
click at [1329, 277] on div "Opcijas Atzīmēt visus ziņojumus Atcelt izvēlētos Atzīmēt visus kā lasītus Atzīm…" at bounding box center [966, 361] width 783 height 472
click at [55, 419] on legend "Maksājumi 1" at bounding box center [148, 418] width 204 height 42
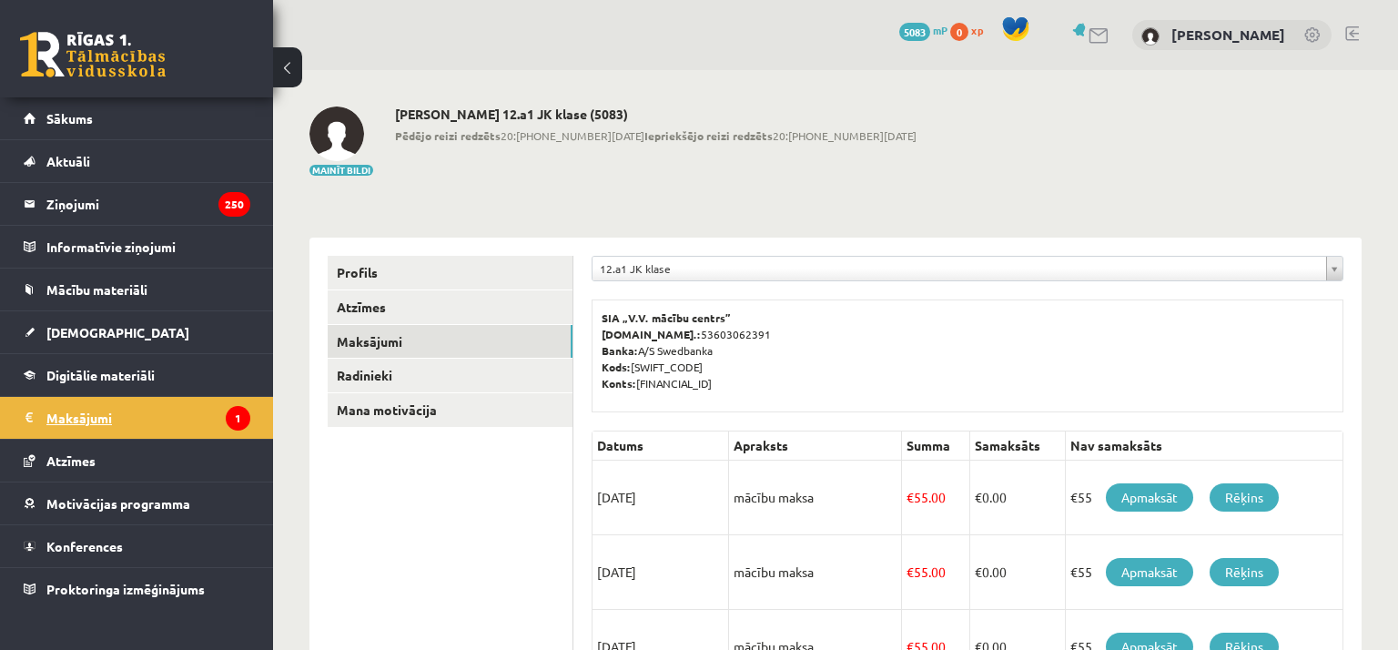
click at [55, 419] on legend "Maksājumi 1" at bounding box center [148, 418] width 204 height 42
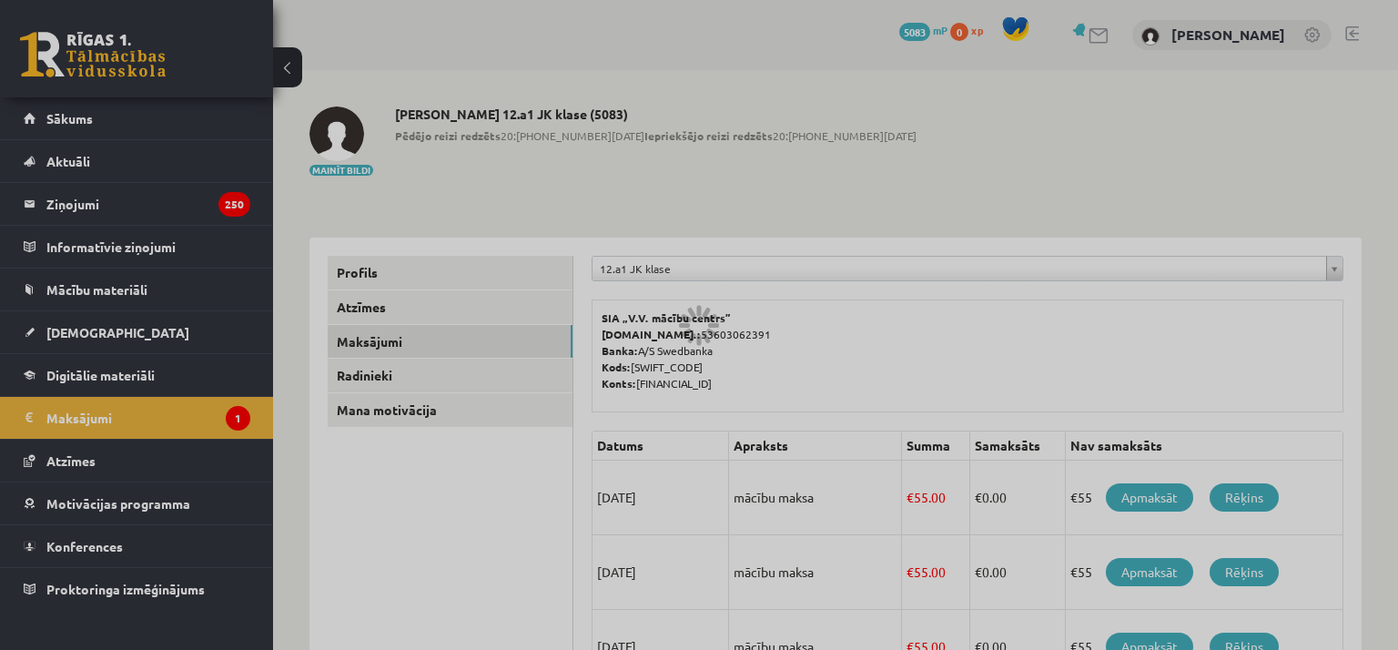
click at [74, 415] on div at bounding box center [699, 325] width 1398 height 650
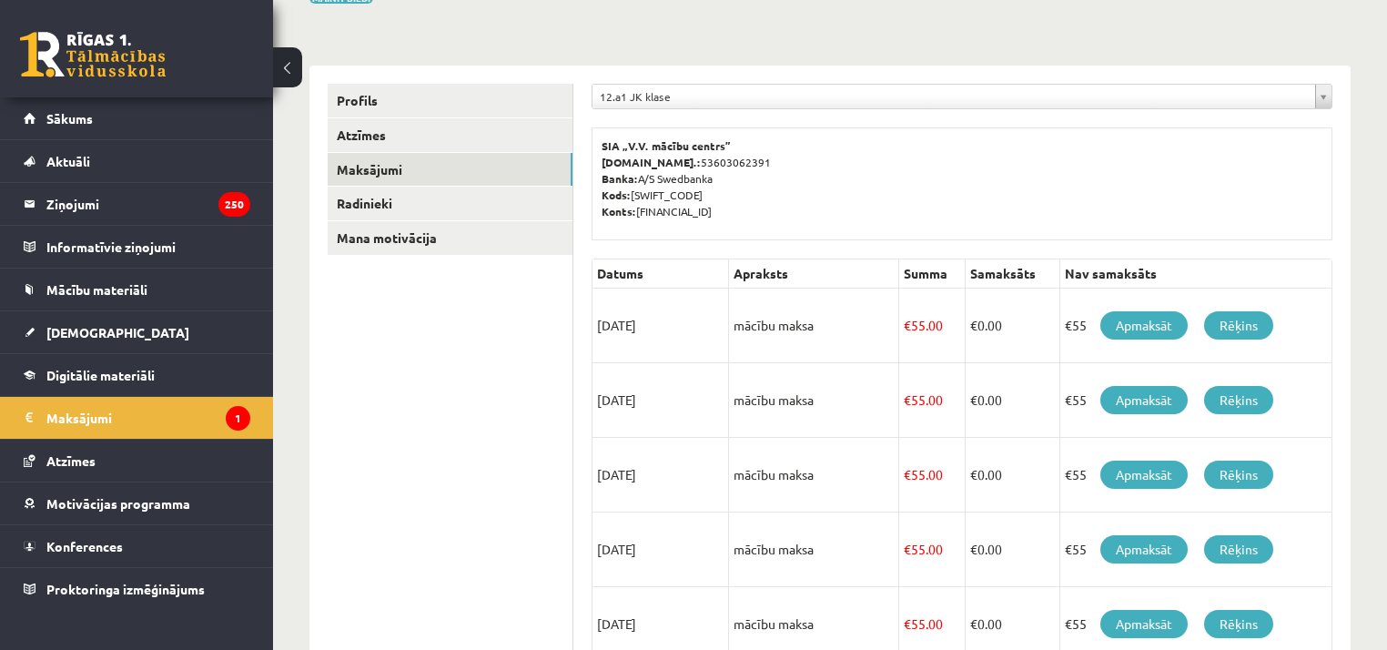
scroll to position [171, 0]
click at [1141, 331] on link "Apmaksāt" at bounding box center [1143, 326] width 87 height 28
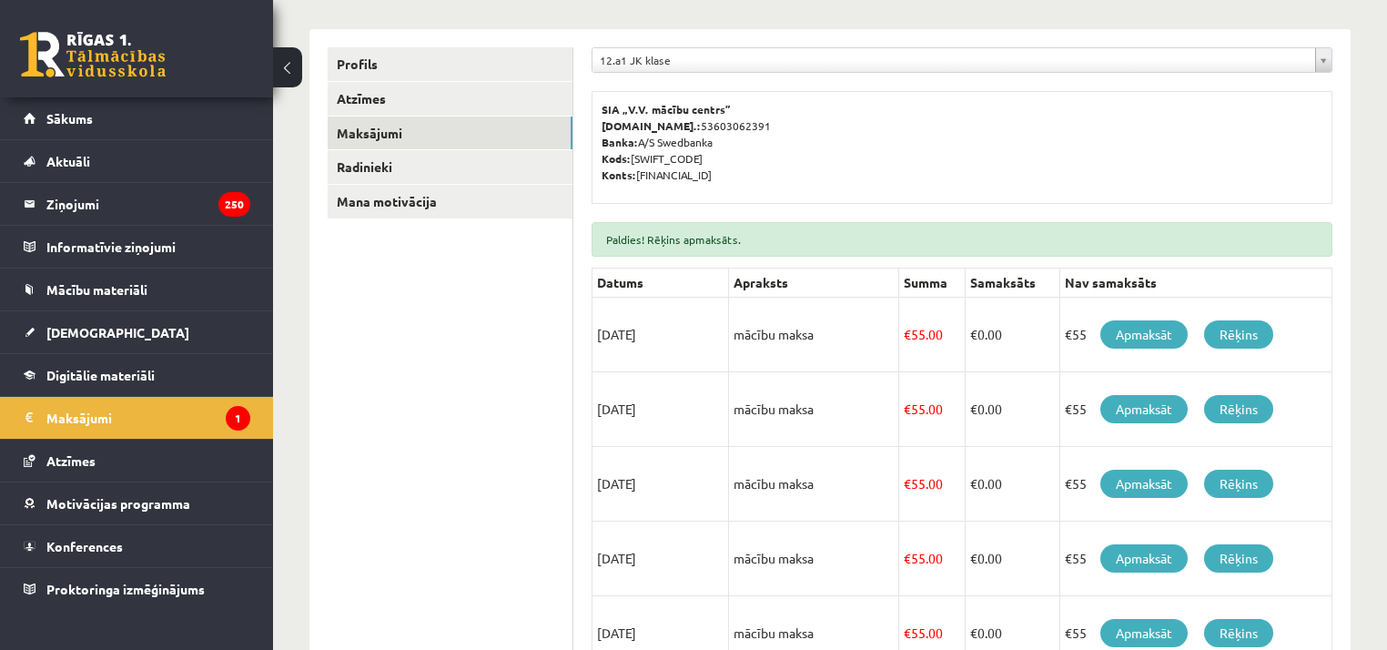
scroll to position [248, 0]
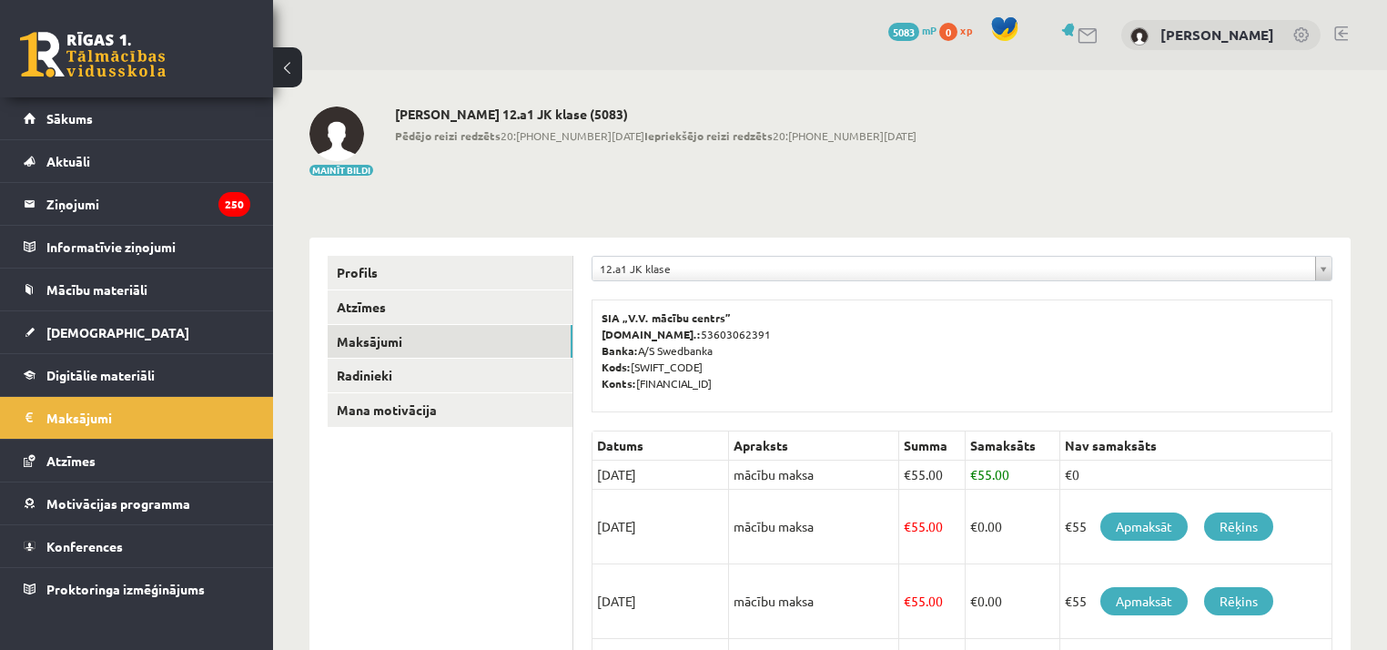
scroll to position [204, 0]
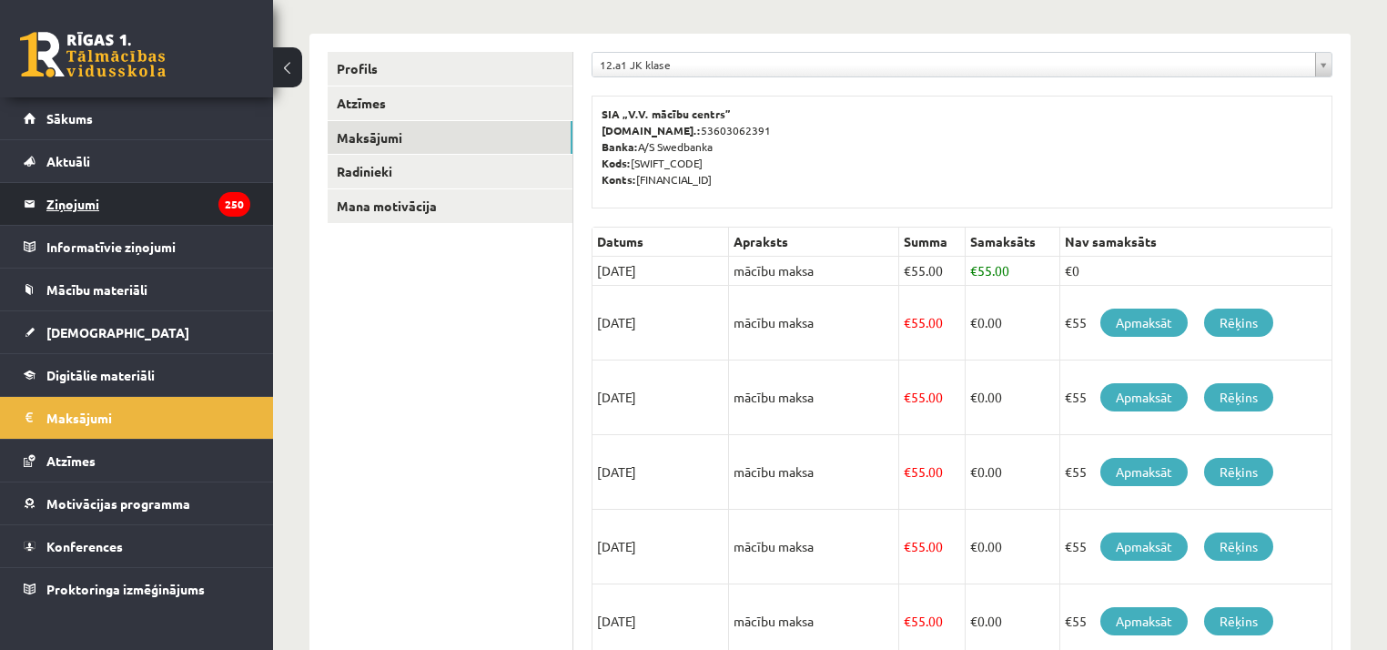
click at [117, 208] on legend "Ziņojumi 250" at bounding box center [148, 204] width 204 height 42
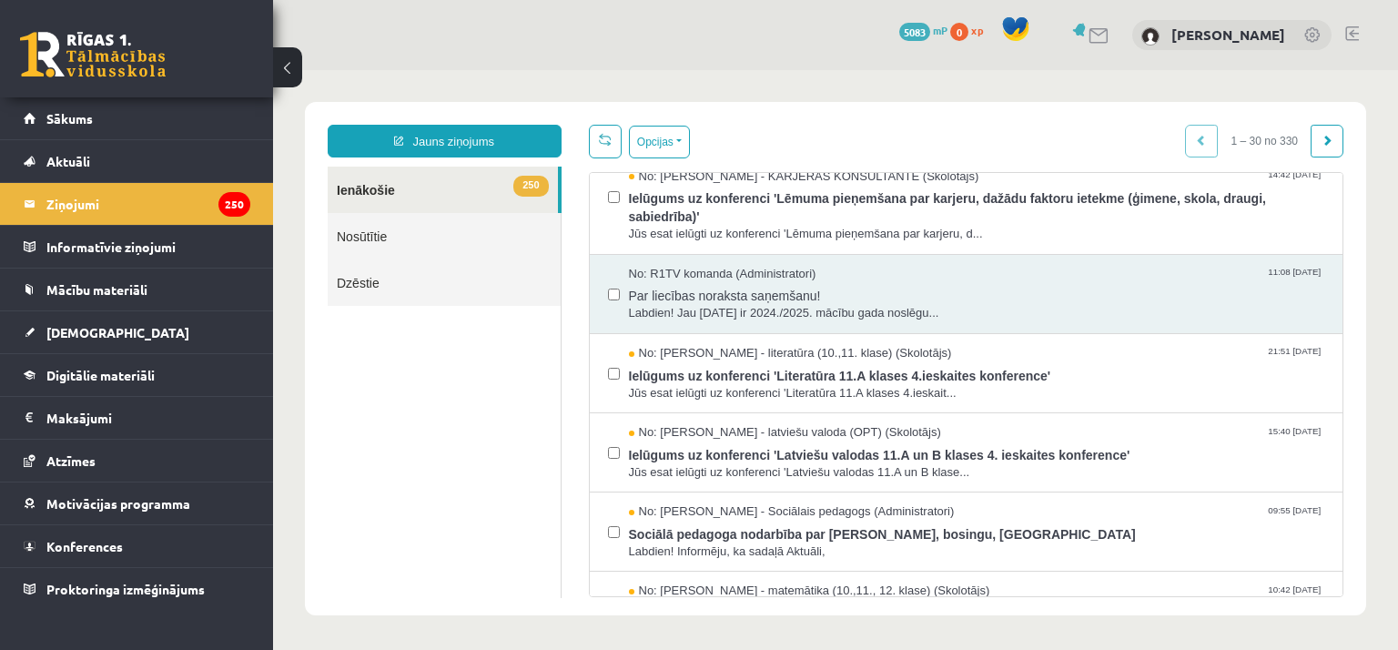
scroll to position [532, 0]
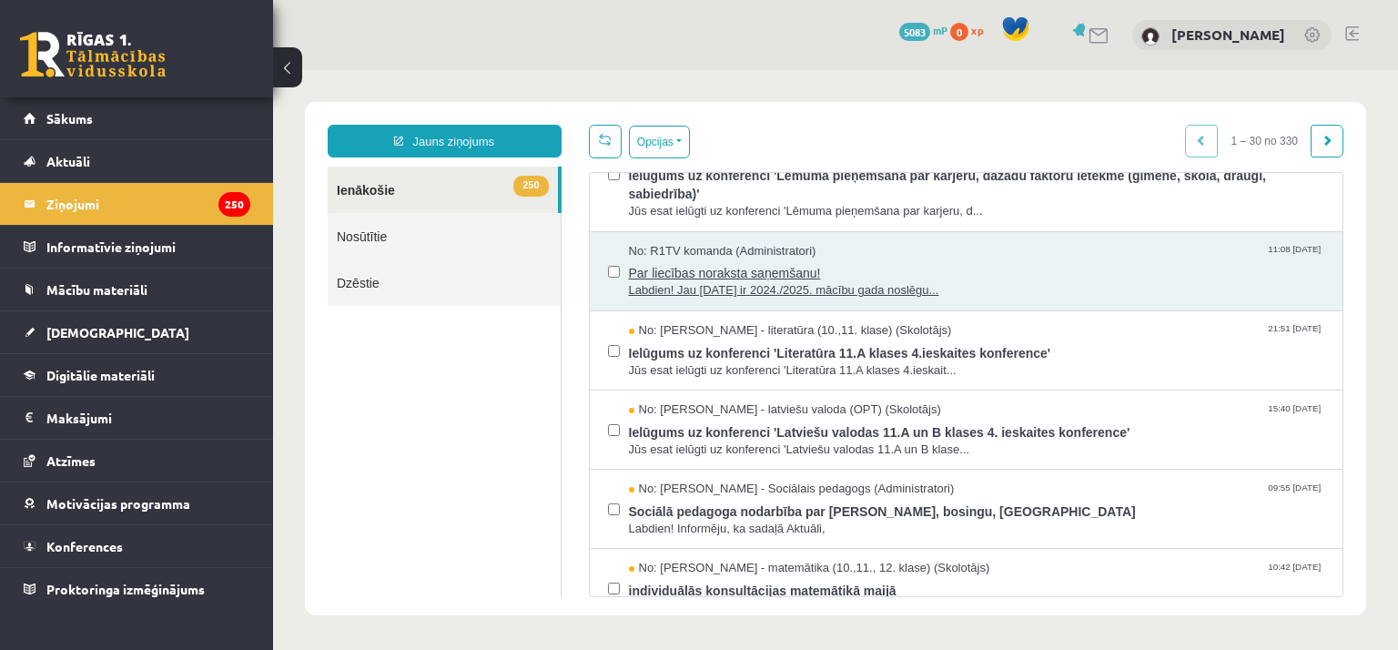
click at [697, 282] on span "Labdien! Jau 30. maijā ir 2024./2025. mācību gada noslēgu..." at bounding box center [977, 290] width 696 height 17
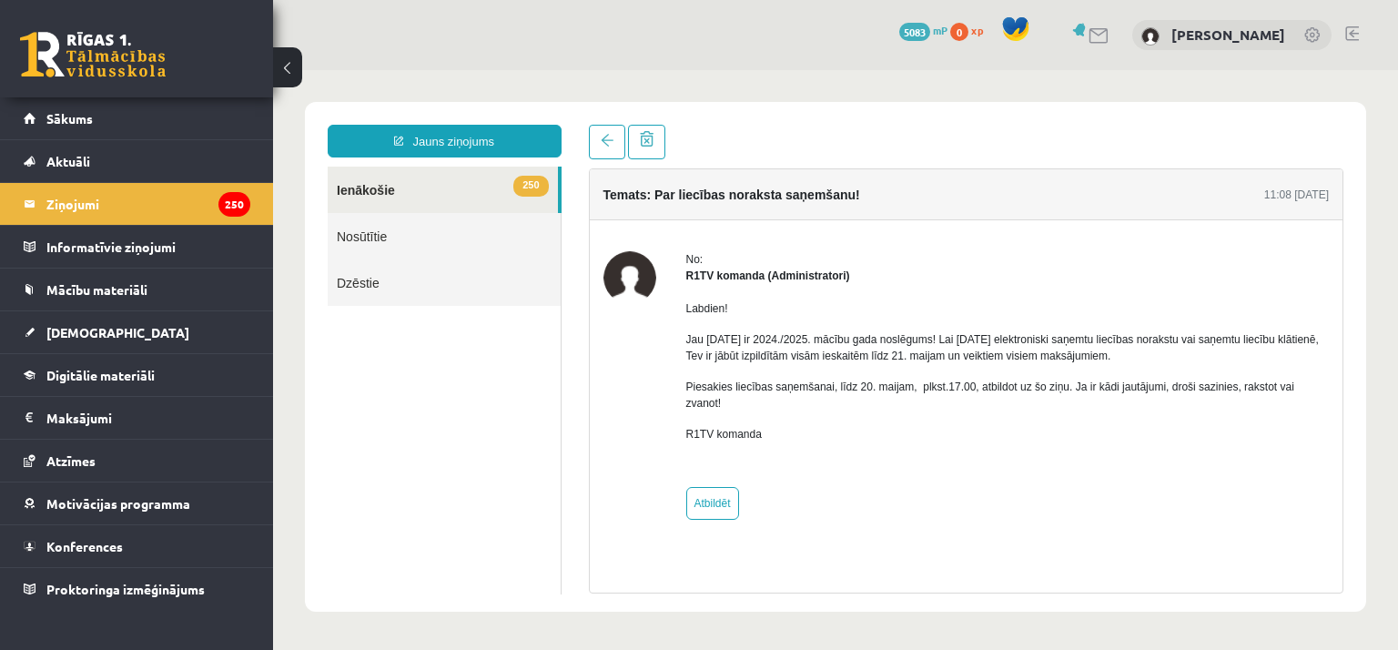
scroll to position [0, 0]
click at [39, 116] on link "Sākums" at bounding box center [137, 118] width 227 height 42
